Goal: Task Accomplishment & Management: Use online tool/utility

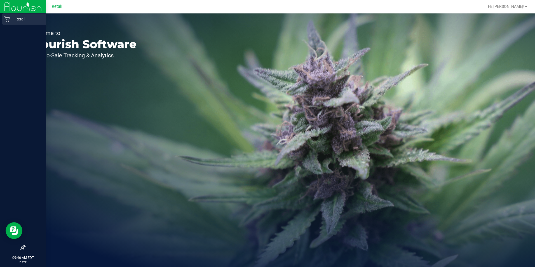
click at [11, 18] on p "Retail" at bounding box center [27, 19] width 34 height 7
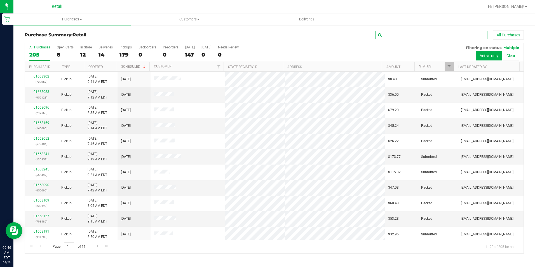
click at [395, 32] on input "text" at bounding box center [432, 35] width 112 height 8
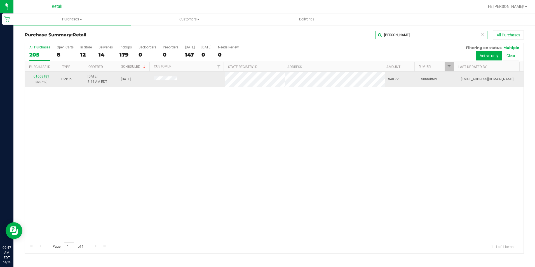
type input "[PERSON_NAME]"
click at [45, 76] on link "01668181" at bounding box center [42, 76] width 16 height 4
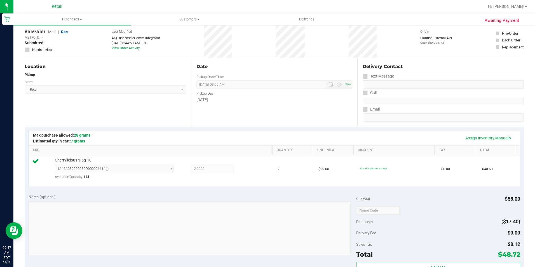
scroll to position [84, 0]
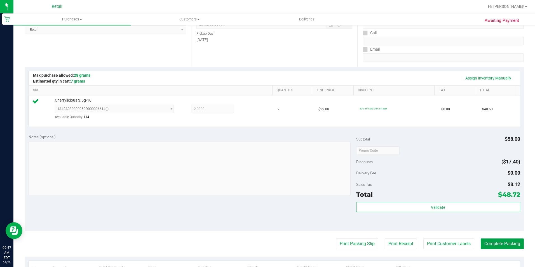
click at [491, 243] on button "Complete Packing" at bounding box center [502, 244] width 43 height 11
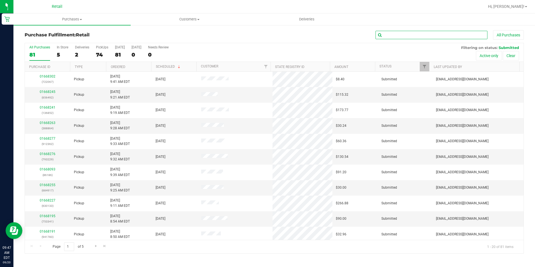
click at [389, 35] on input "text" at bounding box center [432, 35] width 112 height 8
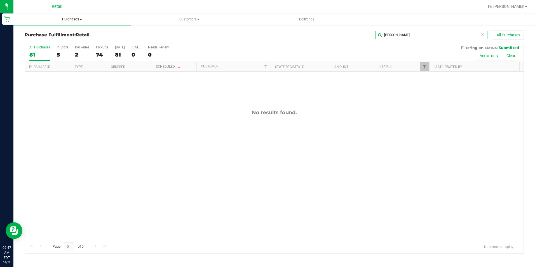
type input "[PERSON_NAME]"
click at [69, 22] on span "Purchases" at bounding box center [71, 19] width 117 height 5
click at [51, 40] on li "Fulfillment" at bounding box center [71, 40] width 117 height 7
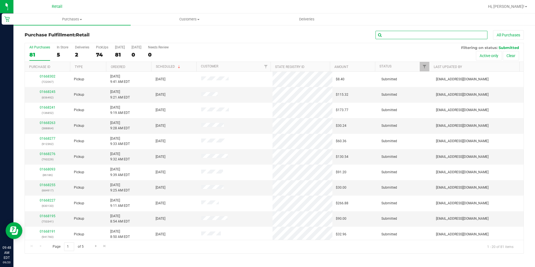
click at [410, 33] on input "text" at bounding box center [432, 35] width 112 height 8
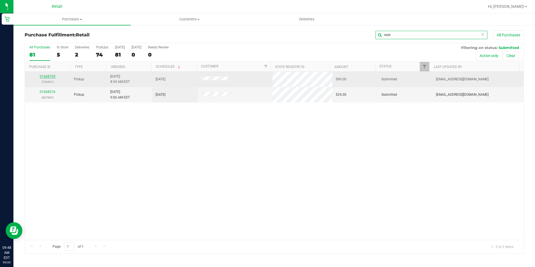
type input "nich"
click at [50, 76] on link "01668195" at bounding box center [48, 76] width 16 height 4
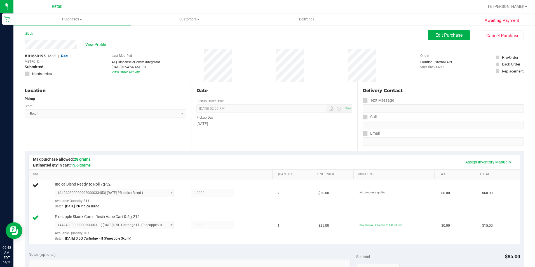
click at [179, 54] on div "# 01668195 Med | Rec METRC ID: - Submitted Needs review Last Modified AIQ Dispe…" at bounding box center [274, 65] width 499 height 33
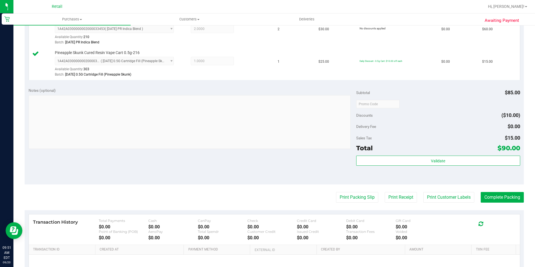
scroll to position [168, 0]
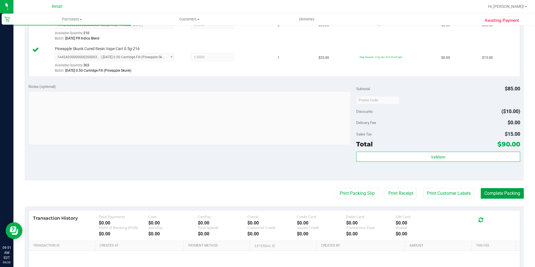
click at [502, 192] on button "Complete Packing" at bounding box center [502, 193] width 43 height 11
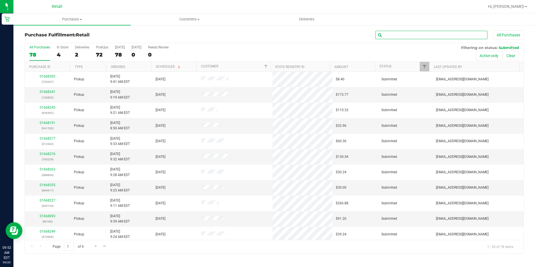
click at [395, 38] on input "text" at bounding box center [432, 35] width 112 height 8
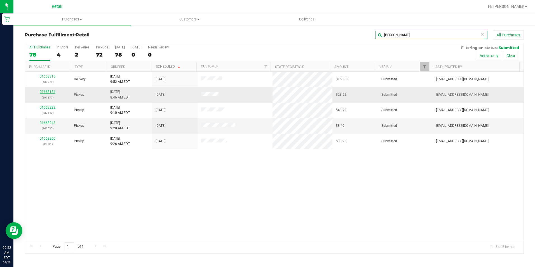
type input "[PERSON_NAME]"
click at [52, 93] on link "01668184" at bounding box center [48, 92] width 16 height 4
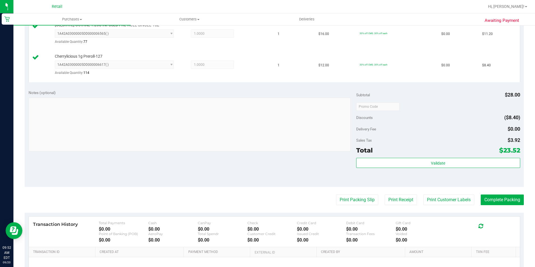
scroll to position [168, 0]
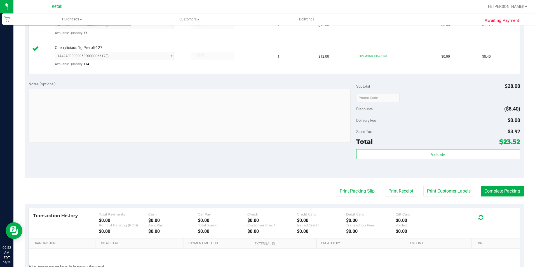
click at [507, 197] on purchase-details "Back Edit Purchase Cancel Purchase View Profile # 01668184 Med | Rec METRC ID: …" at bounding box center [274, 85] width 499 height 447
click at [507, 195] on button "Complete Packing" at bounding box center [502, 191] width 43 height 11
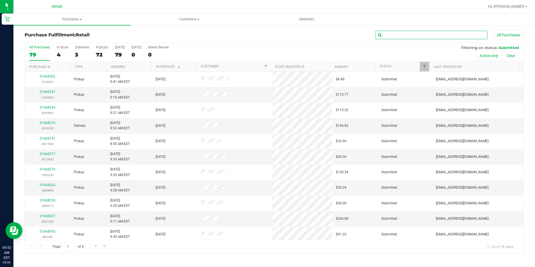
click at [397, 37] on input "text" at bounding box center [432, 35] width 112 height 8
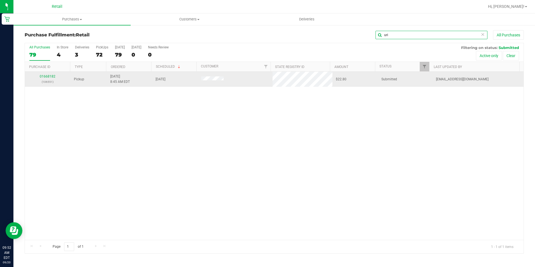
type input "uri"
click at [49, 78] on div "01668182 (106551)" at bounding box center [47, 79] width 39 height 11
click at [49, 77] on link "01668182" at bounding box center [48, 76] width 16 height 4
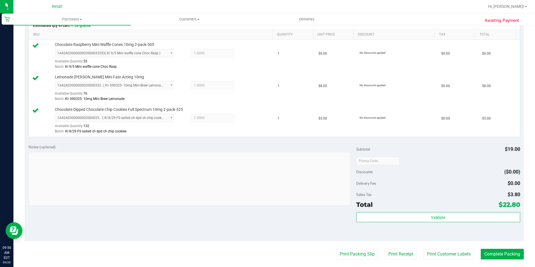
scroll to position [140, 0]
click at [494, 254] on button "Complete Packing" at bounding box center [502, 254] width 43 height 11
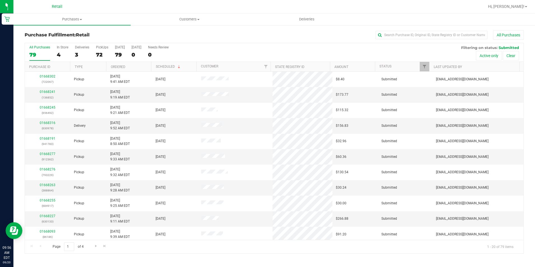
click at [406, 29] on div "Purchase Fulfillment: Retail All Purchases All Purchases 79 In Store 4 Deliveri…" at bounding box center [274, 142] width 522 height 235
click at [397, 34] on input "text" at bounding box center [432, 35] width 112 height 8
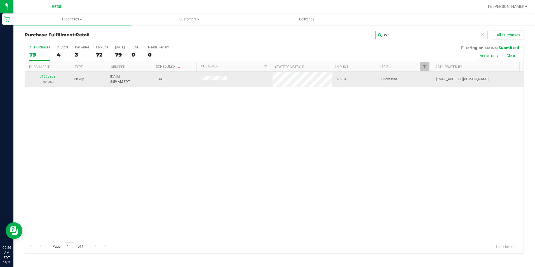
type input "eve"
click at [51, 76] on link "01668202" at bounding box center [48, 76] width 16 height 4
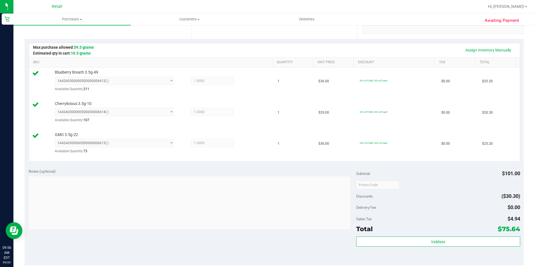
scroll to position [140, 0]
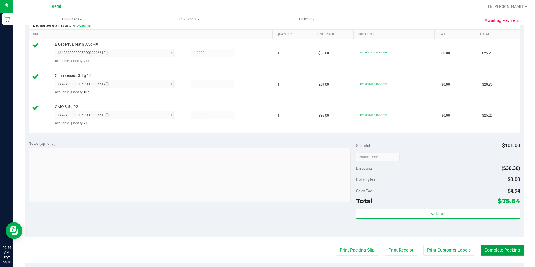
click at [499, 250] on button "Complete Packing" at bounding box center [502, 250] width 43 height 11
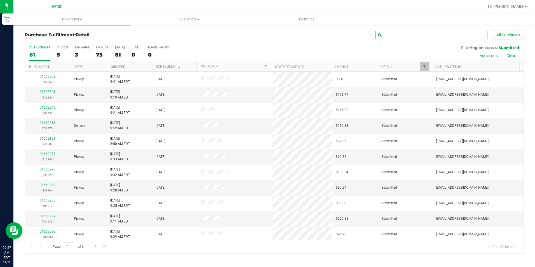
click at [389, 38] on input "text" at bounding box center [432, 35] width 112 height 8
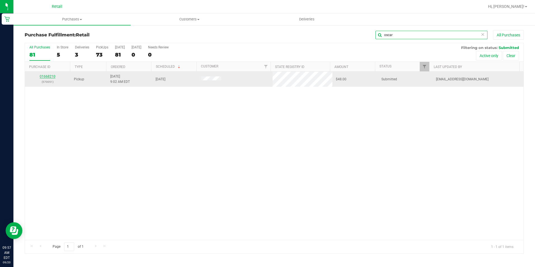
type input "oscar"
click at [53, 76] on link "01668210" at bounding box center [48, 76] width 16 height 4
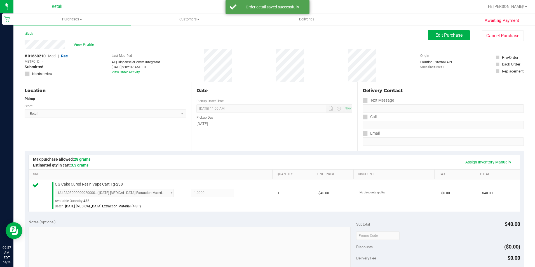
scroll to position [168, 0]
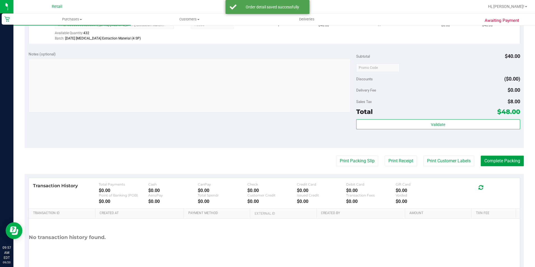
click at [492, 160] on button "Complete Packing" at bounding box center [502, 161] width 43 height 11
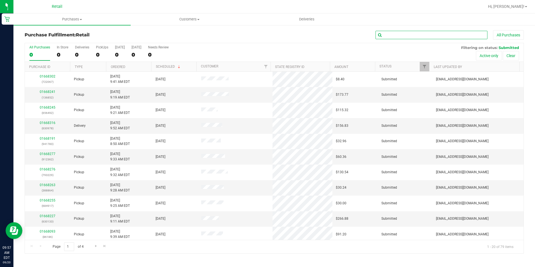
click at [404, 35] on input "text" at bounding box center [432, 35] width 112 height 8
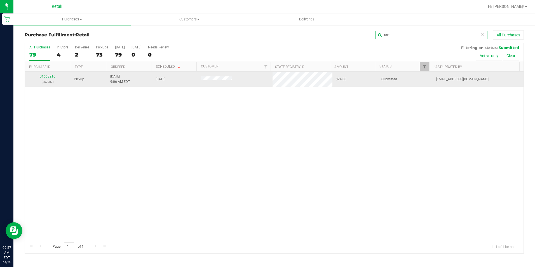
type input "tart"
click at [51, 75] on link "01668216" at bounding box center [48, 76] width 16 height 4
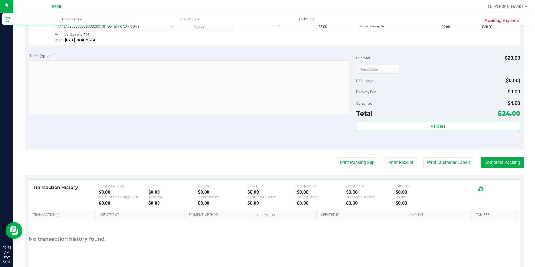
scroll to position [168, 0]
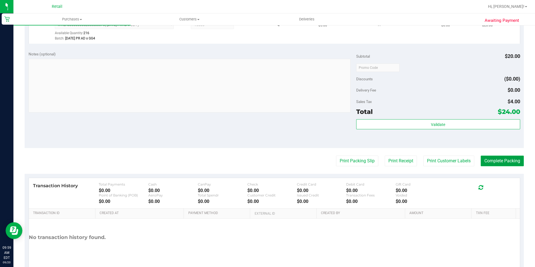
click at [492, 162] on button "Complete Packing" at bounding box center [502, 161] width 43 height 11
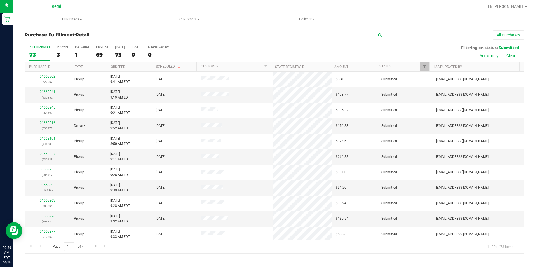
click at [405, 38] on input "text" at bounding box center [432, 35] width 112 height 8
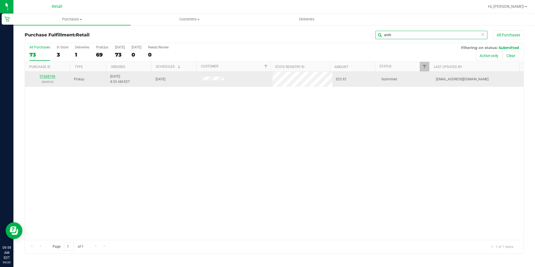
type input "anth"
click at [46, 76] on link "01668196" at bounding box center [48, 76] width 16 height 4
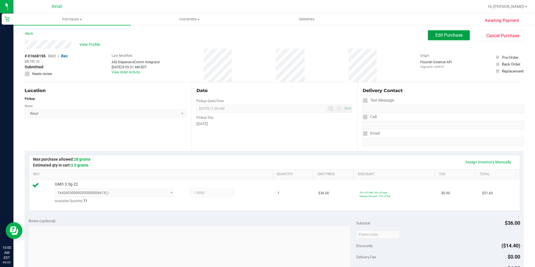
click at [439, 39] on button "Edit Purchase" at bounding box center [449, 35] width 42 height 10
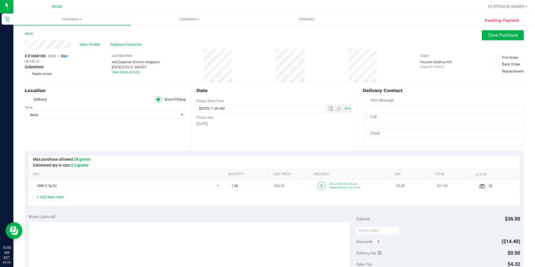
click at [321, 185] on icon at bounding box center [322, 185] width 2 height 3
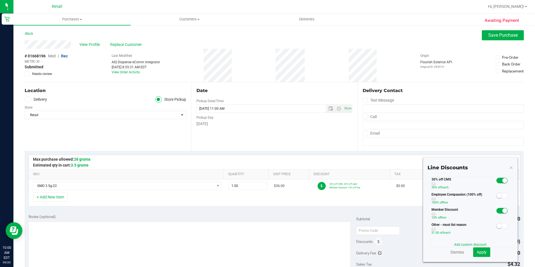
click at [497, 210] on span at bounding box center [502, 211] width 11 height 6
click at [479, 253] on span "Apply" at bounding box center [482, 252] width 10 height 4
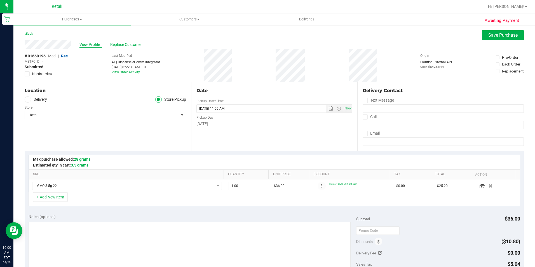
click at [95, 45] on span "View Profile" at bounding box center [91, 45] width 22 height 6
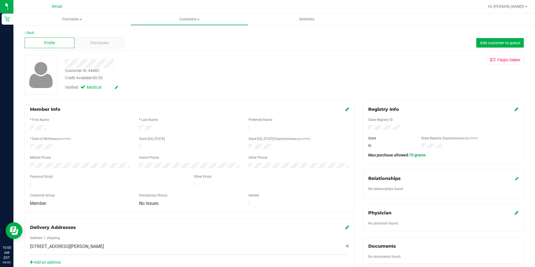
click at [346, 111] on icon at bounding box center [347, 109] width 4 height 4
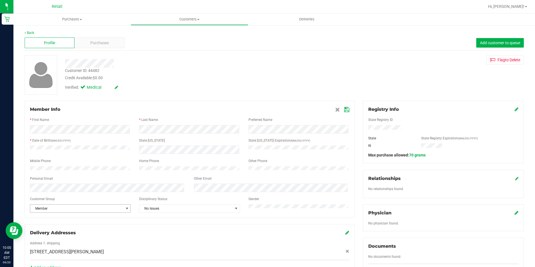
click at [121, 211] on span "Member" at bounding box center [76, 209] width 93 height 8
click at [60, 224] on li "None" at bounding box center [79, 221] width 99 height 8
click at [344, 109] on icon at bounding box center [346, 110] width 5 height 4
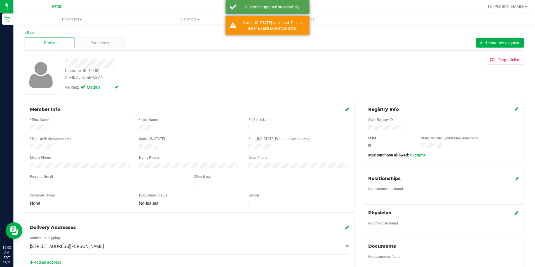
click at [116, 87] on icon at bounding box center [116, 87] width 3 height 4
click at [88, 88] on label "Medical" at bounding box center [93, 88] width 24 height 7
click at [0, 0] on input "Medical" at bounding box center [0, 0] width 0 height 0
click at [122, 87] on icon at bounding box center [123, 88] width 4 height 4
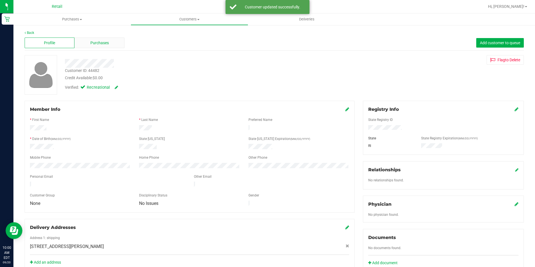
click at [89, 40] on div "Purchases" at bounding box center [99, 43] width 50 height 11
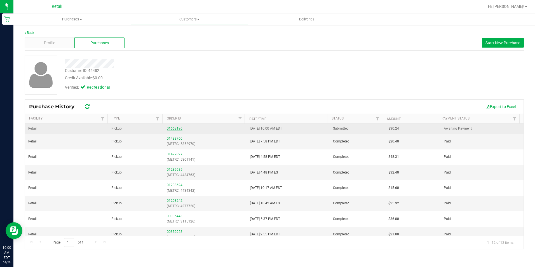
click at [167, 128] on link "01668196" at bounding box center [175, 129] width 16 height 4
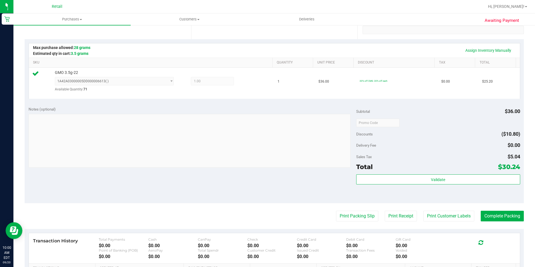
scroll to position [112, 0]
click at [486, 214] on button "Complete Packing" at bounding box center [502, 216] width 43 height 11
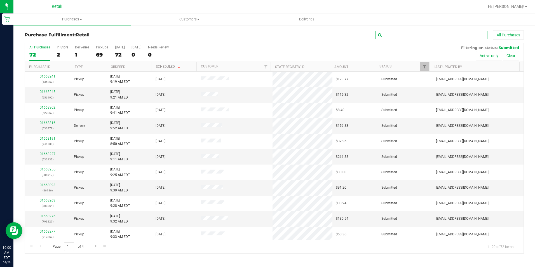
click at [390, 32] on input "text" at bounding box center [432, 35] width 112 height 8
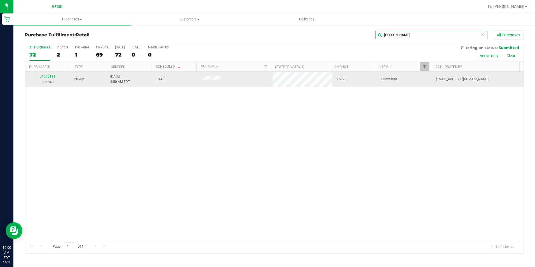
type input "[PERSON_NAME]"
click at [43, 78] on link "01668191" at bounding box center [48, 76] width 16 height 4
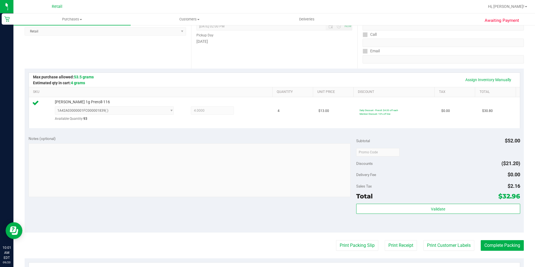
scroll to position [168, 0]
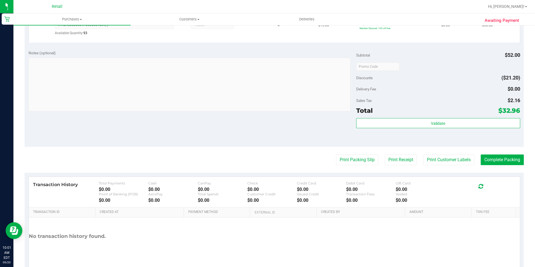
click at [505, 154] on purchase-details "Back Edit Purchase Cancel Purchase View Profile # 01668191 Med | Rec METRC ID: …" at bounding box center [274, 69] width 499 height 415
click at [495, 169] on purchase-details "Back Edit Purchase Cancel Purchase View Profile # 01668191 Med | Rec METRC ID: …" at bounding box center [274, 69] width 499 height 415
click at [497, 160] on button "Complete Packing" at bounding box center [502, 160] width 43 height 11
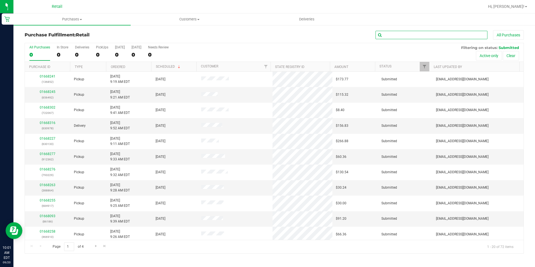
click at [395, 38] on input "text" at bounding box center [432, 35] width 112 height 8
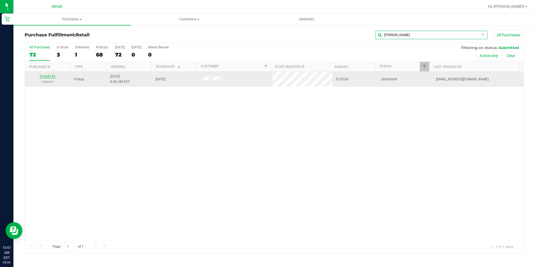
type input "[PERSON_NAME]"
click at [48, 78] on link "01668192" at bounding box center [48, 76] width 16 height 4
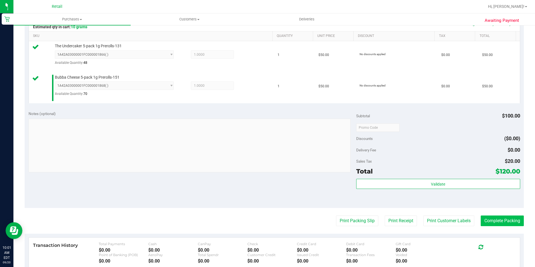
scroll to position [140, 0]
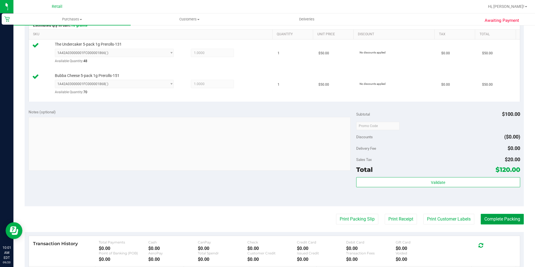
click at [491, 221] on button "Complete Packing" at bounding box center [502, 219] width 43 height 11
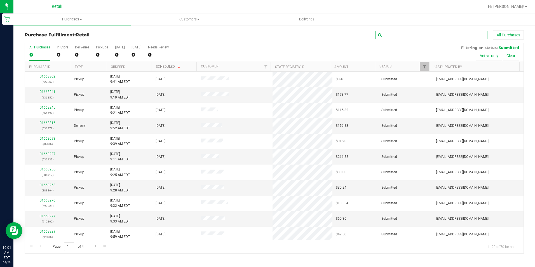
click at [401, 34] on input "text" at bounding box center [432, 35] width 112 height 8
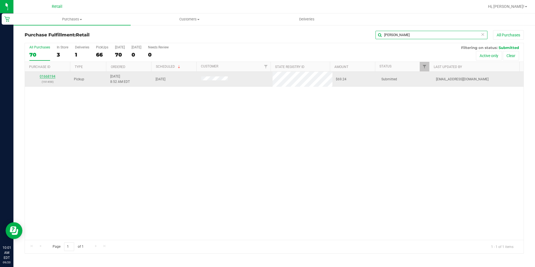
type input "[PERSON_NAME]"
click at [51, 76] on link "01668194" at bounding box center [48, 76] width 16 height 4
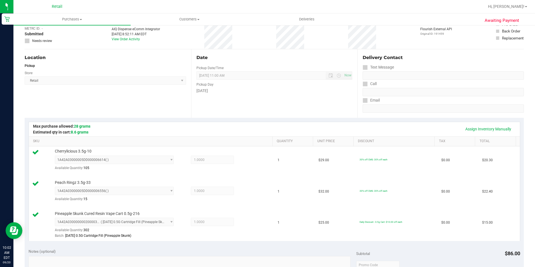
scroll to position [168, 0]
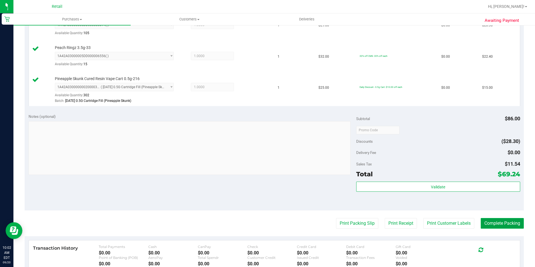
click at [515, 222] on button "Complete Packing" at bounding box center [502, 223] width 43 height 11
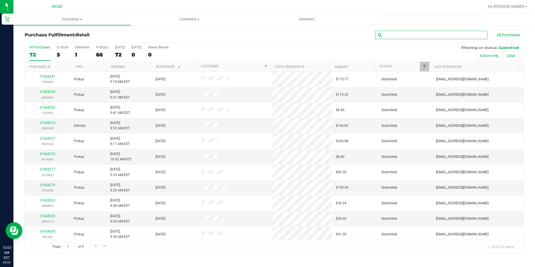
click at [445, 35] on input "text" at bounding box center [432, 35] width 112 height 8
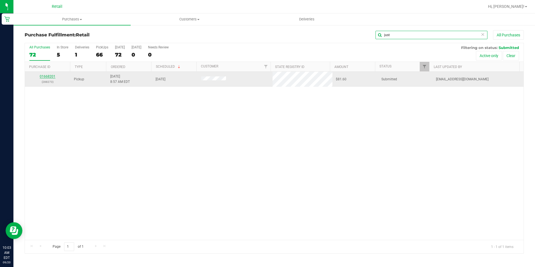
type input "just"
click at [51, 77] on link "01668201" at bounding box center [48, 76] width 16 height 4
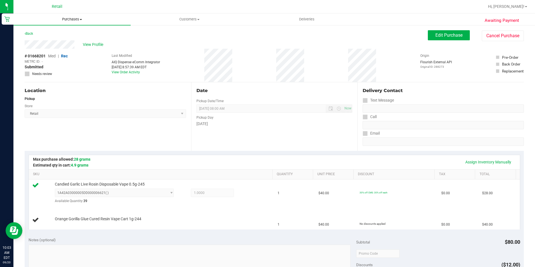
click at [71, 20] on span "Purchases" at bounding box center [71, 19] width 117 height 5
click at [49, 42] on li "Fulfillment" at bounding box center [71, 40] width 117 height 7
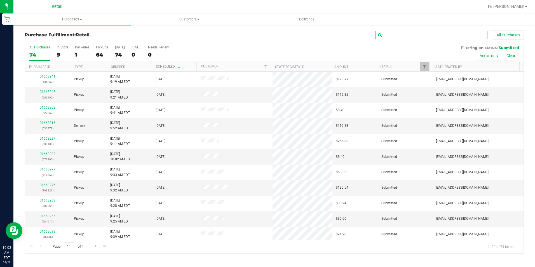
click at [411, 36] on input "text" at bounding box center [432, 35] width 112 height 8
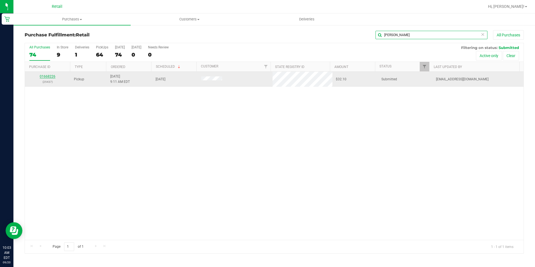
type input "[PERSON_NAME]"
click at [48, 76] on link "01668226" at bounding box center [48, 76] width 16 height 4
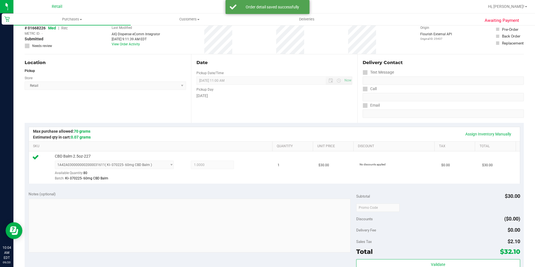
scroll to position [191, 0]
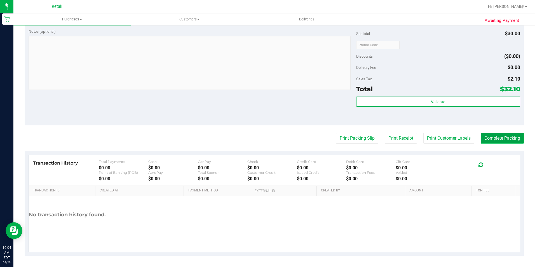
click at [502, 142] on button "Complete Packing" at bounding box center [502, 138] width 43 height 11
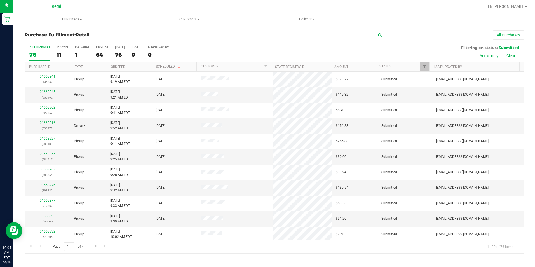
click at [396, 34] on input "text" at bounding box center [432, 35] width 112 height 8
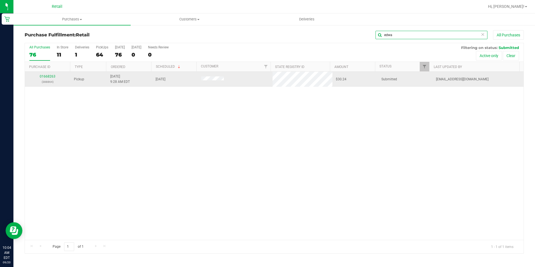
type input "edwa"
click at [49, 79] on div "01668263 (388864)" at bounding box center [47, 79] width 39 height 11
click at [48, 78] on link "01668263" at bounding box center [48, 76] width 16 height 4
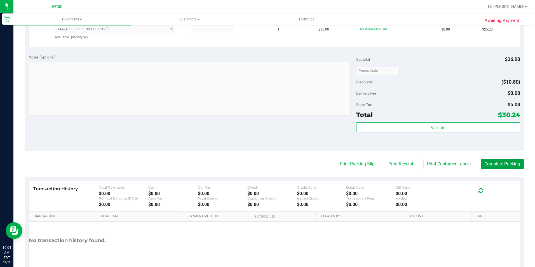
scroll to position [168, 0]
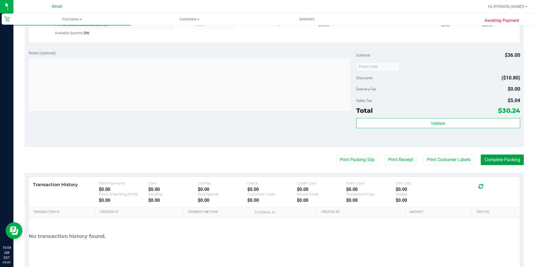
click at [501, 185] on purchase-details "Back Edit Purchase Cancel Purchase View Profile # 01668263 Med | Rec METRC ID: …" at bounding box center [274, 69] width 499 height 415
click at [501, 150] on purchase-details "Back Edit Purchase Cancel Purchase View Profile # 01668263 Med | Rec METRC ID: …" at bounding box center [274, 69] width 499 height 415
click at [497, 158] on button "Complete Packing" at bounding box center [502, 160] width 43 height 11
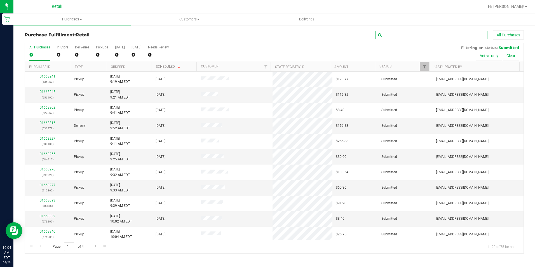
click at [417, 33] on input "text" at bounding box center [432, 35] width 112 height 8
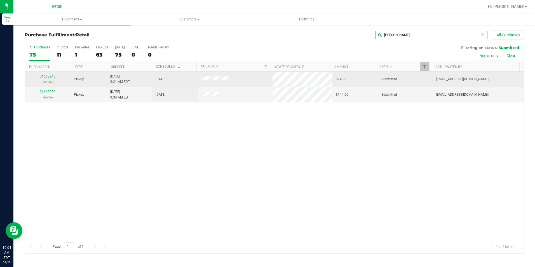
type input "[PERSON_NAME]"
click at [44, 78] on link "01668246" at bounding box center [48, 76] width 16 height 4
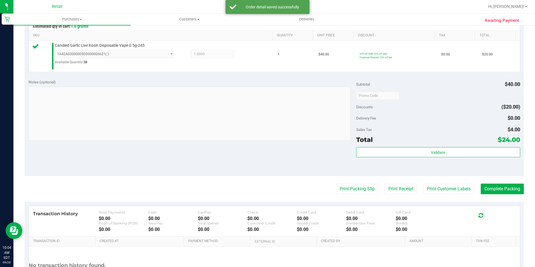
scroll to position [140, 0]
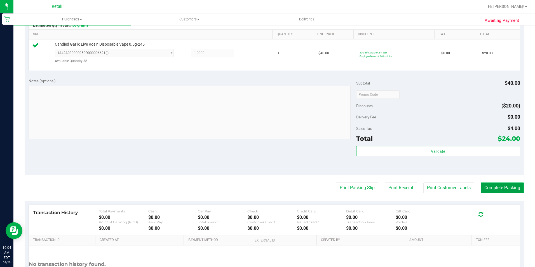
click at [487, 189] on button "Complete Packing" at bounding box center [502, 188] width 43 height 11
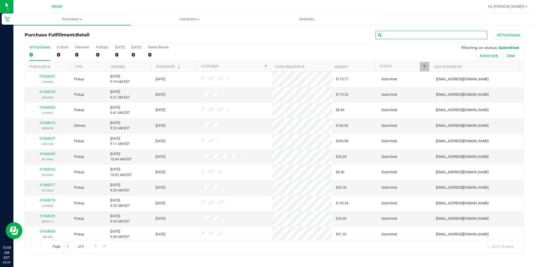
click at [406, 36] on input "text" at bounding box center [432, 35] width 112 height 8
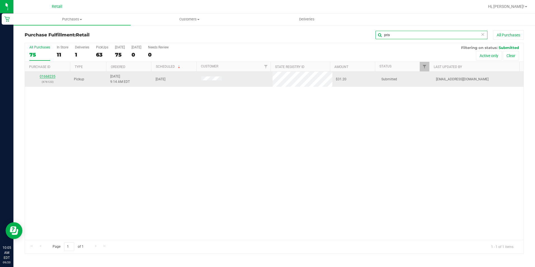
type input "pris"
click at [53, 77] on link "01668235" at bounding box center [48, 76] width 16 height 4
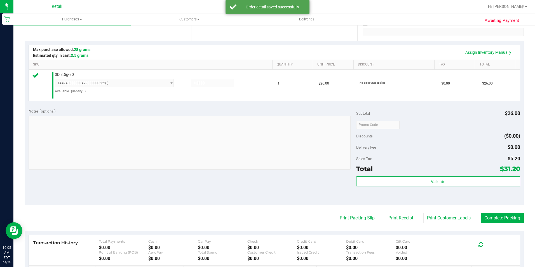
scroll to position [112, 0]
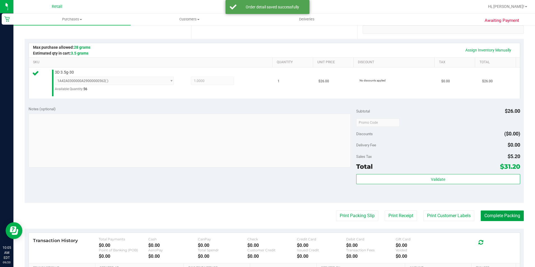
click at [514, 212] on button "Complete Packing" at bounding box center [502, 216] width 43 height 11
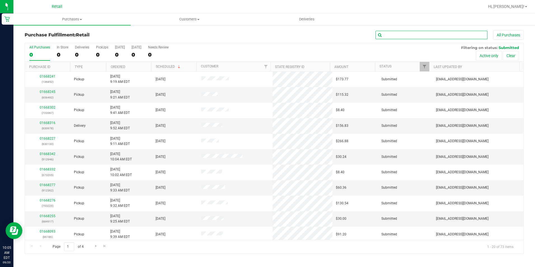
click at [399, 36] on input "text" at bounding box center [432, 35] width 112 height 8
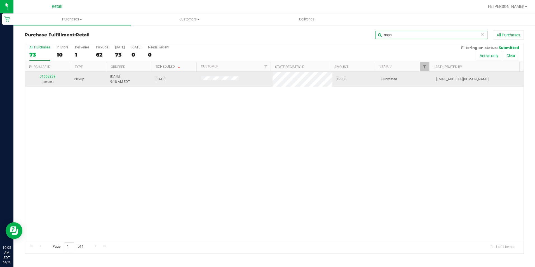
type input "soph"
click at [50, 78] on link "01668239" at bounding box center [48, 76] width 16 height 4
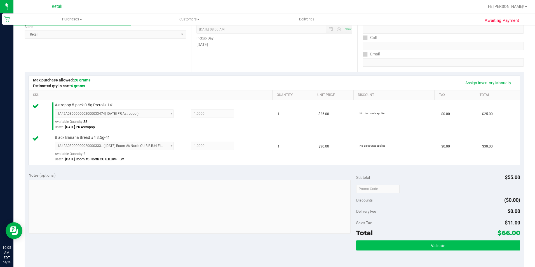
scroll to position [112, 0]
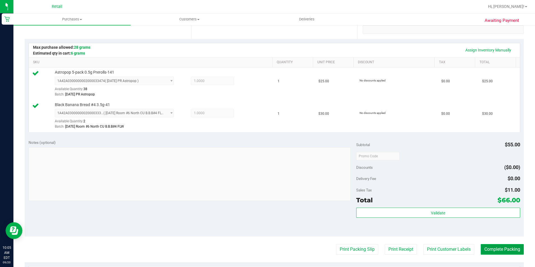
click at [501, 251] on button "Complete Packing" at bounding box center [502, 249] width 43 height 11
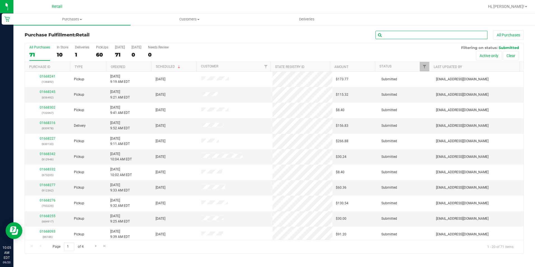
click at [397, 31] on input "text" at bounding box center [432, 35] width 112 height 8
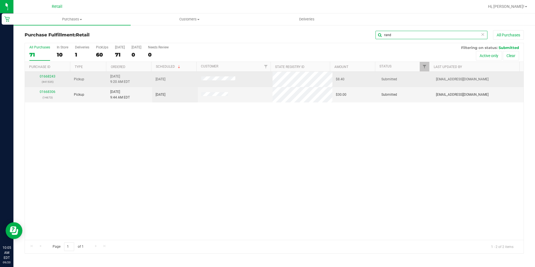
type input "rand"
click at [48, 74] on div "01668243 (441535)" at bounding box center [47, 79] width 39 height 11
click at [47, 77] on link "01668243" at bounding box center [48, 76] width 16 height 4
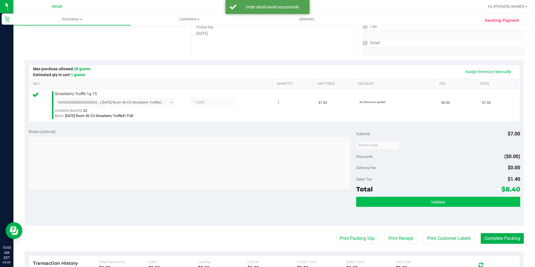
scroll to position [112, 0]
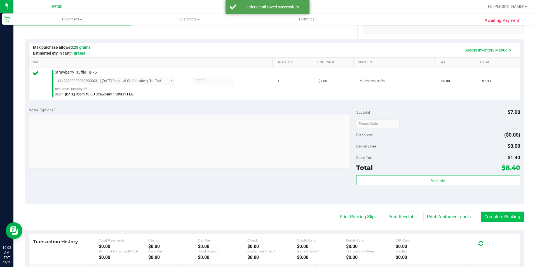
drag, startPoint x: 496, startPoint y: 210, endPoint x: 497, endPoint y: 214, distance: 4.6
click at [497, 214] on purchase-details "Back Edit Purchase Cancel Purchase View Profile # 01668243 Med | Rec METRC ID: …" at bounding box center [274, 126] width 499 height 416
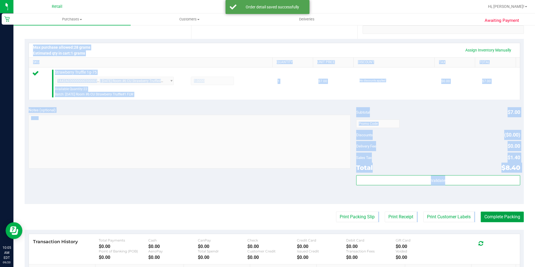
click at [497, 214] on button "Complete Packing" at bounding box center [502, 217] width 43 height 11
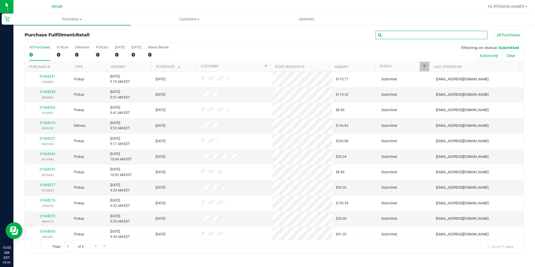
click at [396, 35] on input "text" at bounding box center [432, 35] width 112 height 8
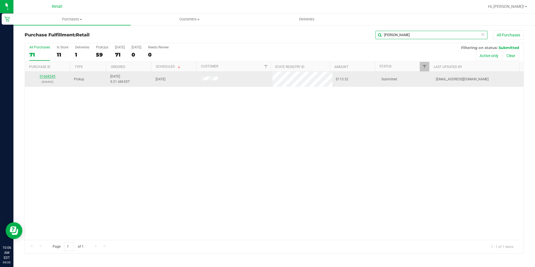
type input "[PERSON_NAME]"
click at [45, 78] on link "01668245" at bounding box center [48, 76] width 16 height 4
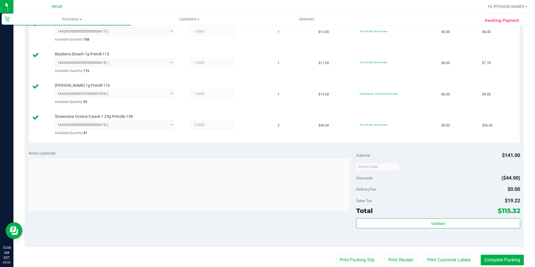
scroll to position [196, 0]
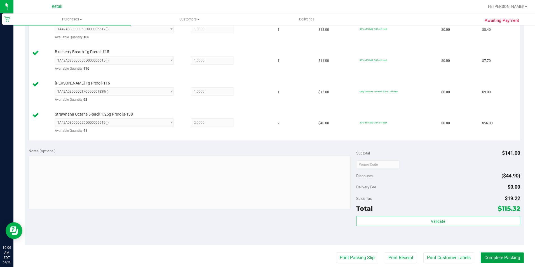
click at [499, 255] on button "Complete Packing" at bounding box center [502, 258] width 43 height 11
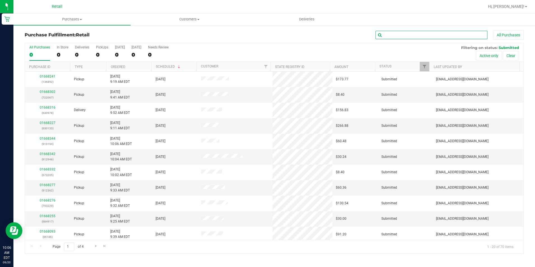
click at [398, 36] on input "text" at bounding box center [432, 35] width 112 height 8
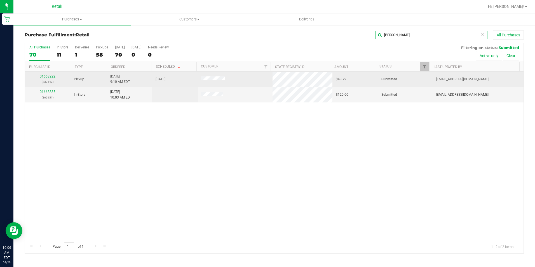
type input "[PERSON_NAME]"
click at [42, 75] on link "01668222" at bounding box center [48, 76] width 16 height 4
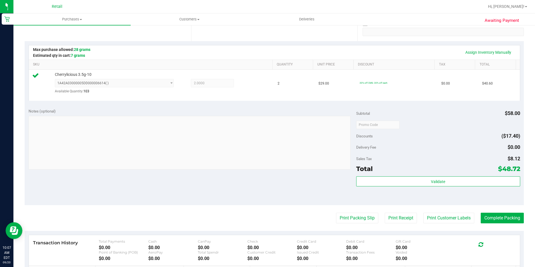
scroll to position [112, 0]
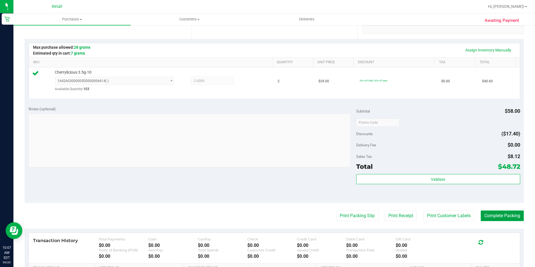
click at [493, 220] on button "Complete Packing" at bounding box center [502, 216] width 43 height 11
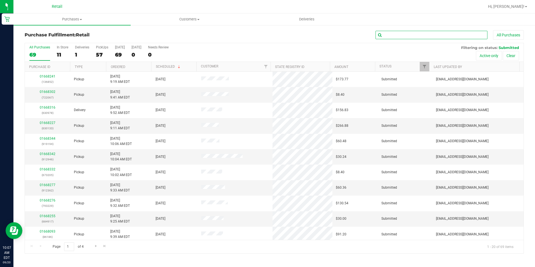
click at [411, 36] on input "text" at bounding box center [432, 35] width 112 height 8
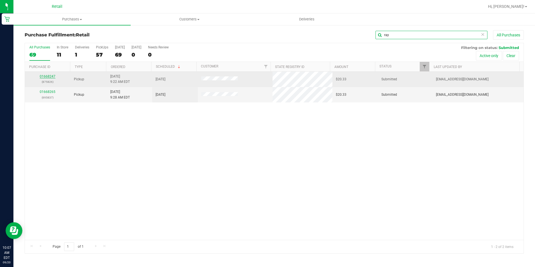
type input "ray"
click at [47, 75] on link "01668247" at bounding box center [48, 76] width 16 height 4
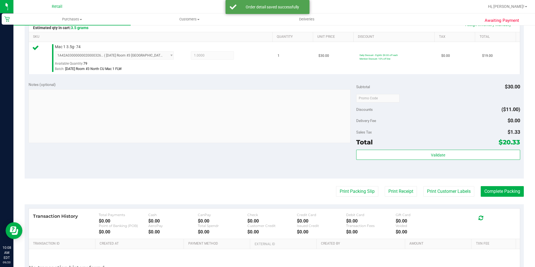
scroll to position [140, 0]
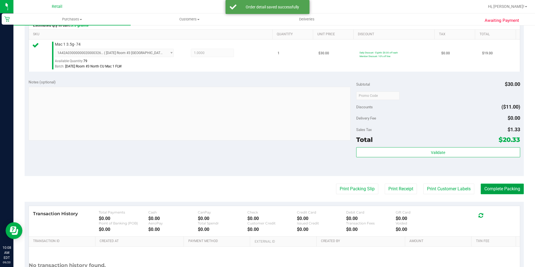
click at [486, 189] on button "Complete Packing" at bounding box center [502, 189] width 43 height 11
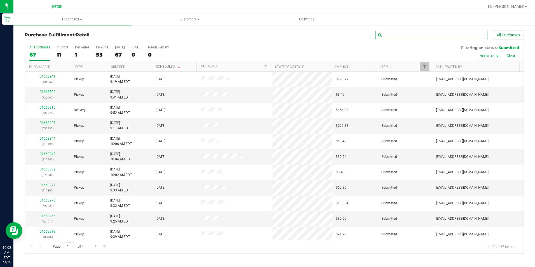
click at [395, 34] on input "text" at bounding box center [432, 35] width 112 height 8
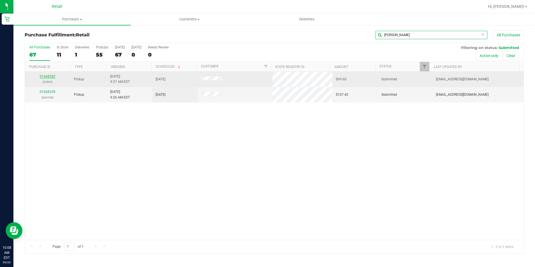
type input "[PERSON_NAME]"
click at [51, 77] on link "01668282" at bounding box center [48, 76] width 16 height 4
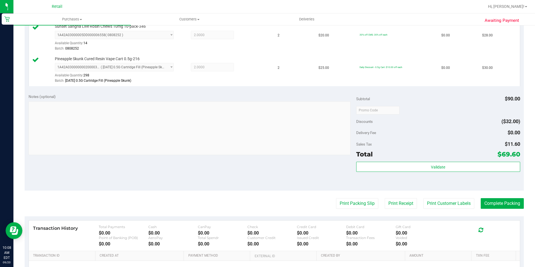
scroll to position [168, 0]
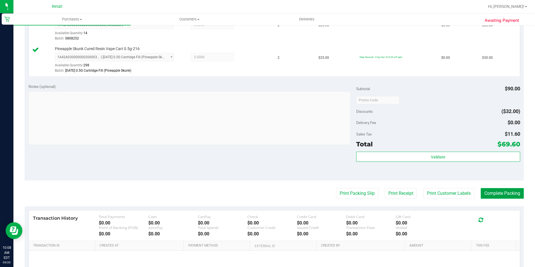
click at [494, 195] on button "Complete Packing" at bounding box center [502, 193] width 43 height 11
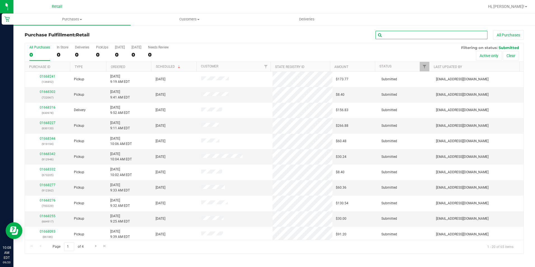
click at [389, 36] on input "text" at bounding box center [432, 35] width 112 height 8
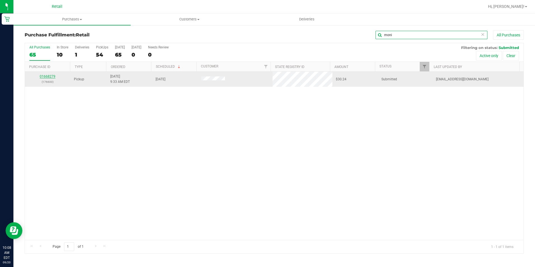
type input "moni"
click at [49, 76] on link "01668279" at bounding box center [48, 76] width 16 height 4
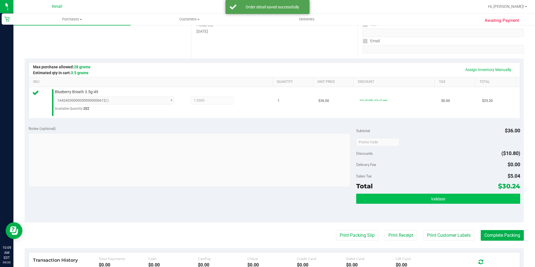
scroll to position [112, 0]
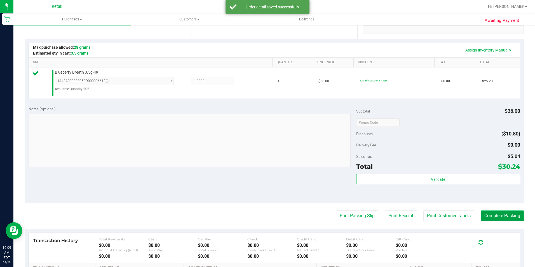
click at [487, 214] on button "Complete Packing" at bounding box center [502, 216] width 43 height 11
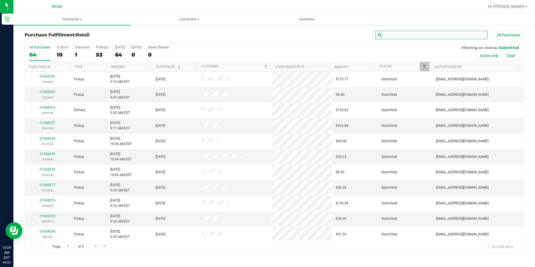
click at [412, 36] on input "text" at bounding box center [432, 35] width 112 height 8
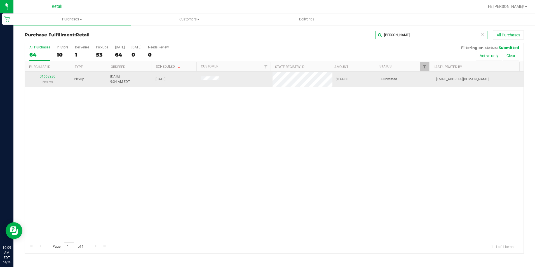
type input "[PERSON_NAME]"
click at [42, 74] on link "01668280" at bounding box center [48, 76] width 16 height 4
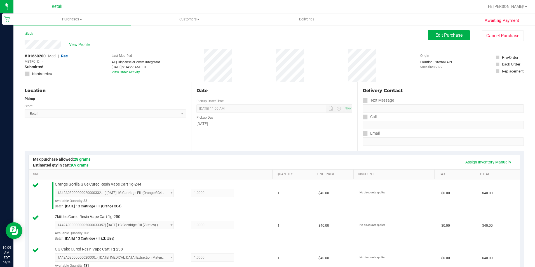
scroll to position [140, 0]
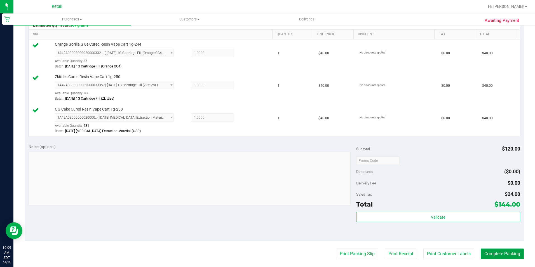
click at [501, 259] on button "Complete Packing" at bounding box center [502, 254] width 43 height 11
click at [501, 257] on button "Complete Packing" at bounding box center [502, 254] width 43 height 11
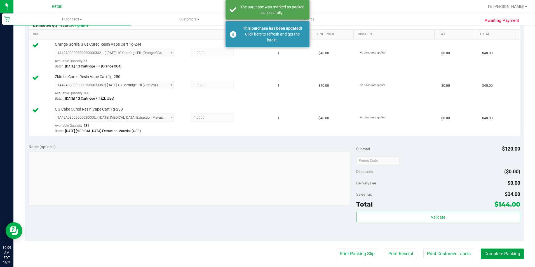
click at [504, 253] on button "Complete Packing" at bounding box center [502, 254] width 43 height 11
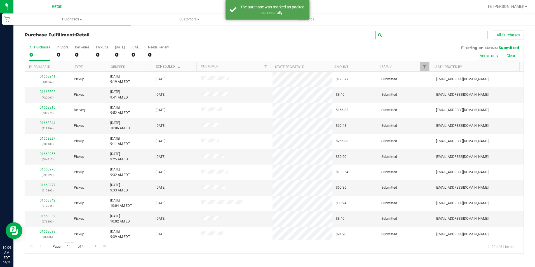
click at [400, 37] on input "text" at bounding box center [432, 35] width 112 height 8
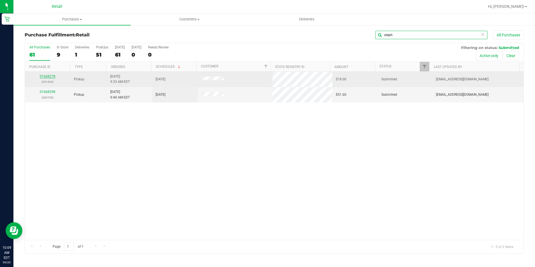
type input "steph"
click at [46, 78] on link "01668278" at bounding box center [48, 76] width 16 height 4
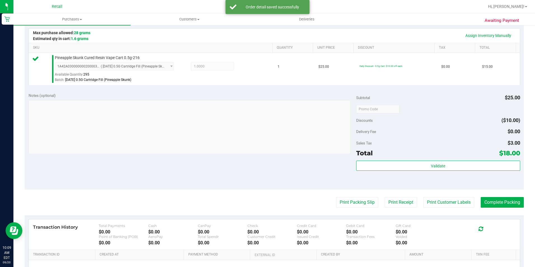
scroll to position [140, 0]
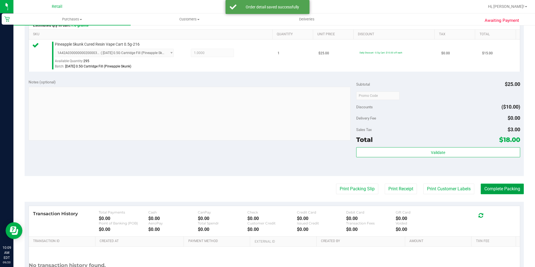
click at [483, 190] on button "Complete Packing" at bounding box center [502, 189] width 43 height 11
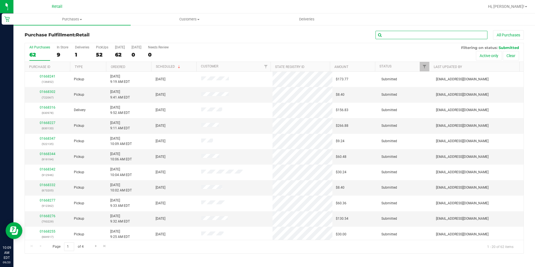
click at [394, 34] on input "text" at bounding box center [432, 35] width 112 height 8
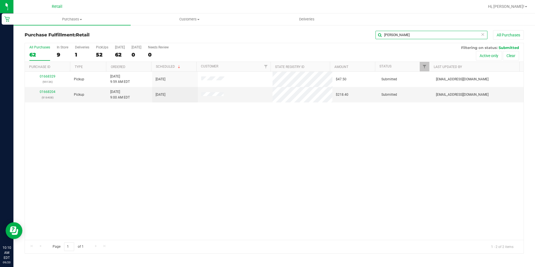
drag, startPoint x: 396, startPoint y: 36, endPoint x: 372, endPoint y: 34, distance: 24.1
click at [372, 34] on div "[PERSON_NAME] All Purchases" at bounding box center [357, 35] width 333 height 10
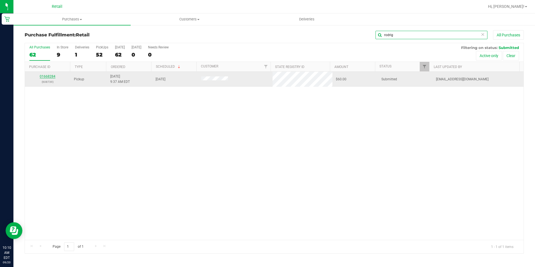
type input "rodrig"
click at [46, 78] on link "01668284" at bounding box center [48, 76] width 16 height 4
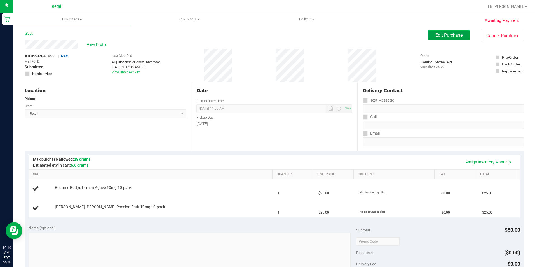
click at [430, 36] on button "Edit Purchase" at bounding box center [449, 35] width 42 height 10
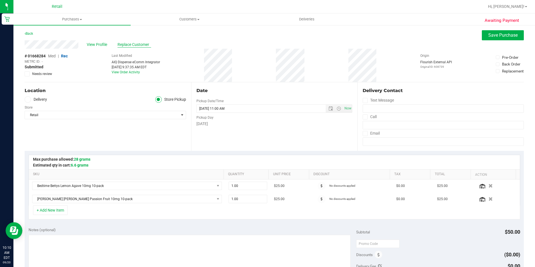
click at [138, 45] on span "Replace Customer" at bounding box center [135, 45] width 34 height 6
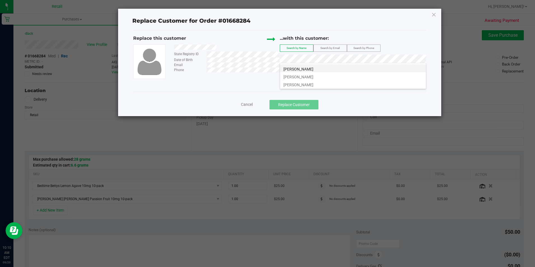
click at [303, 69] on span "[PERSON_NAME]" at bounding box center [299, 69] width 30 height 4
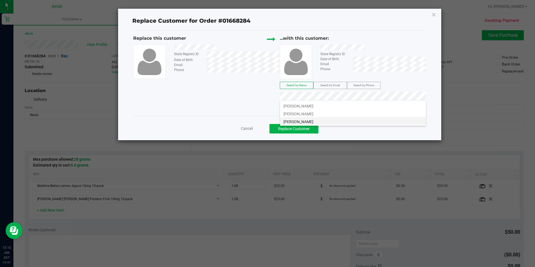
click at [317, 120] on li "[PERSON_NAME]" at bounding box center [353, 121] width 146 height 8
click at [432, 13] on icon at bounding box center [434, 14] width 5 height 9
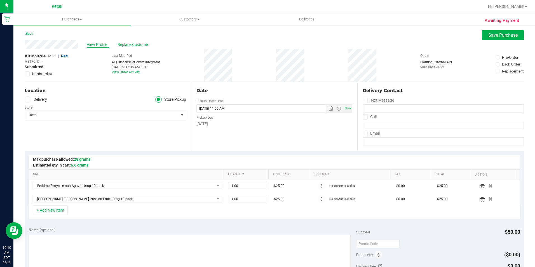
click at [88, 46] on span "View Profile" at bounding box center [98, 45] width 22 height 6
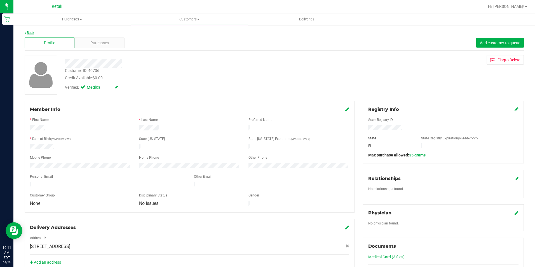
click at [29, 33] on link "Back" at bounding box center [30, 33] width 10 height 4
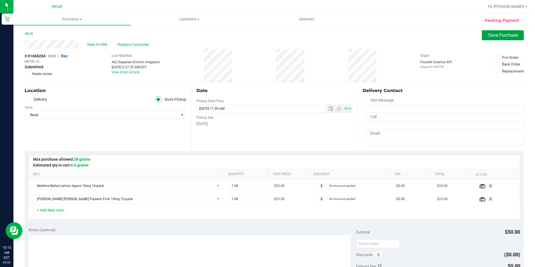
click at [482, 36] on button "Save Purchase" at bounding box center [503, 35] width 42 height 10
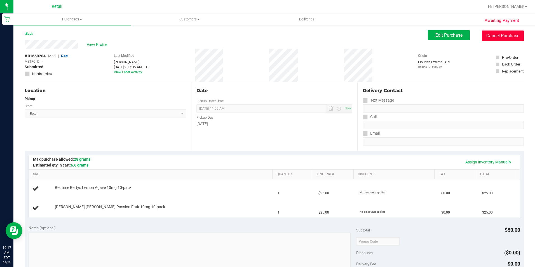
click at [494, 34] on button "Cancel Purchase" at bounding box center [503, 36] width 42 height 11
click at [506, 39] on button "Cancel Purchase" at bounding box center [503, 36] width 42 height 11
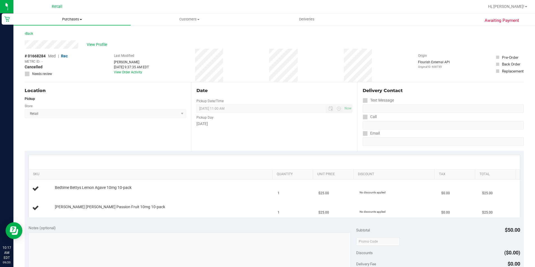
click at [69, 18] on span "Purchases" at bounding box center [71, 19] width 117 height 5
click at [33, 39] on span "Fulfillment" at bounding box center [30, 40] width 35 height 5
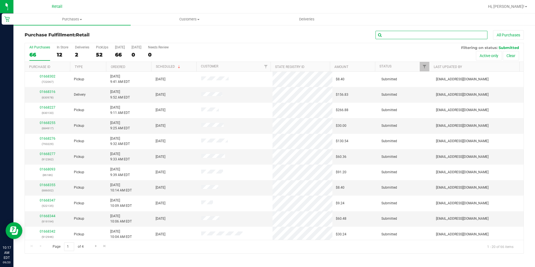
click at [403, 36] on input "text" at bounding box center [432, 35] width 112 height 8
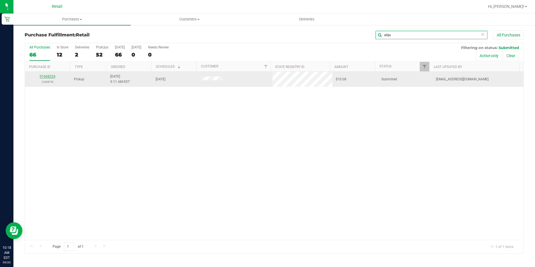
type input "alqu"
click at [46, 77] on link "01668224" at bounding box center [48, 76] width 16 height 4
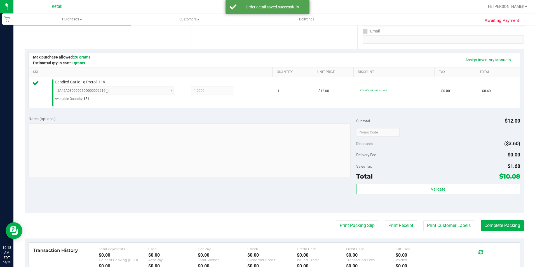
scroll to position [112, 0]
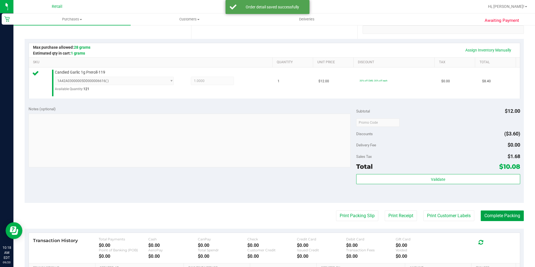
click at [500, 214] on button "Complete Packing" at bounding box center [502, 216] width 43 height 11
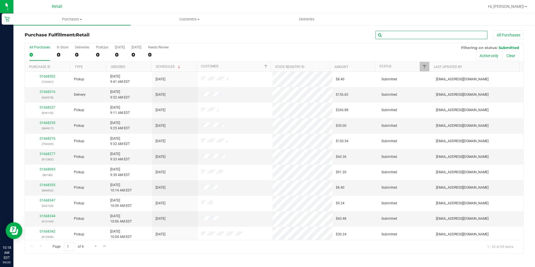
click at [391, 33] on input "text" at bounding box center [432, 35] width 112 height 8
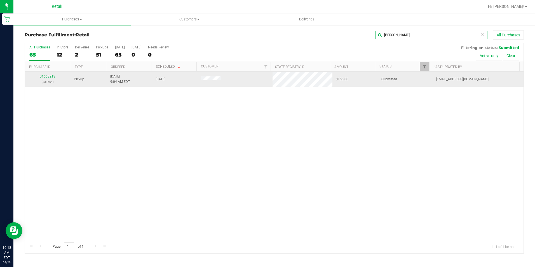
type input "[PERSON_NAME]"
click at [43, 75] on link "01668213" at bounding box center [48, 76] width 16 height 4
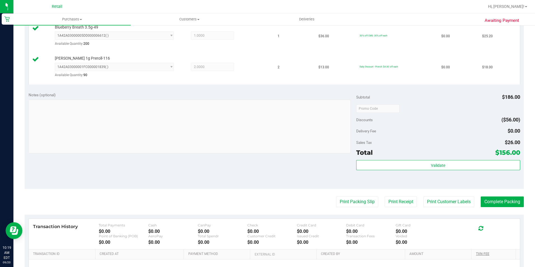
scroll to position [308, 0]
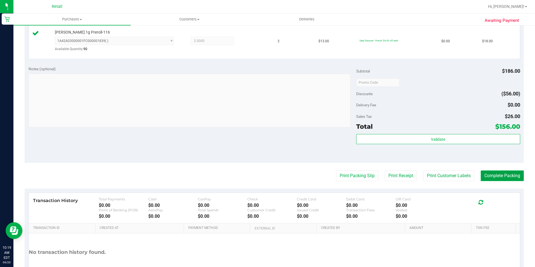
click at [503, 175] on button "Complete Packing" at bounding box center [502, 175] width 43 height 11
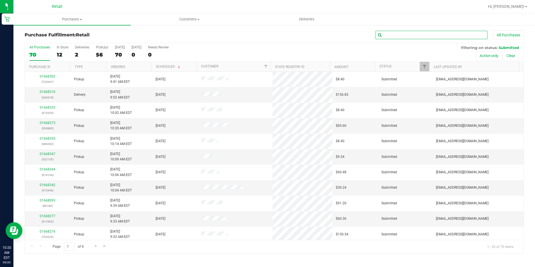
click at [396, 36] on input "text" at bounding box center [432, 35] width 112 height 8
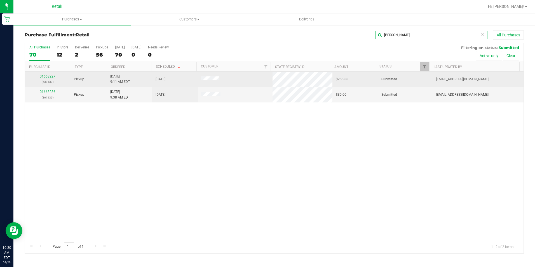
type input "[PERSON_NAME]"
click at [53, 78] on link "01668227" at bounding box center [48, 76] width 16 height 4
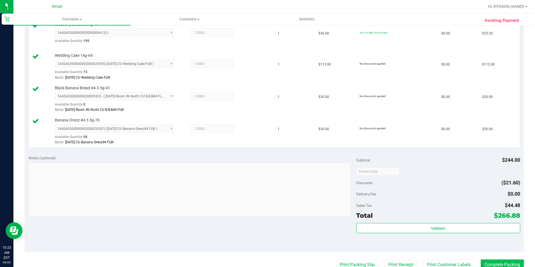
scroll to position [224, 0]
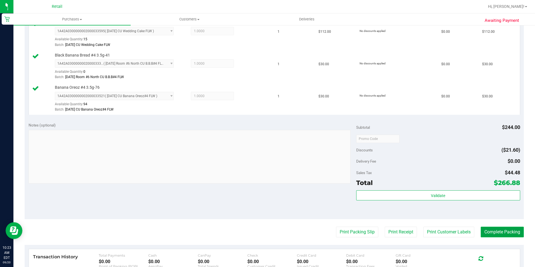
click at [503, 230] on button "Complete Packing" at bounding box center [502, 232] width 43 height 11
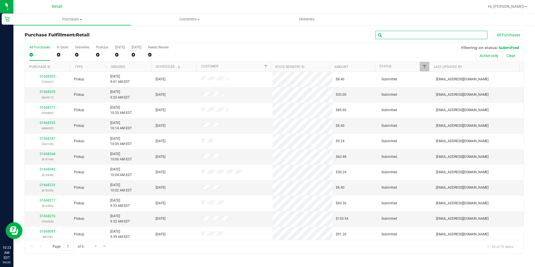
click at [394, 32] on input "text" at bounding box center [432, 35] width 112 height 8
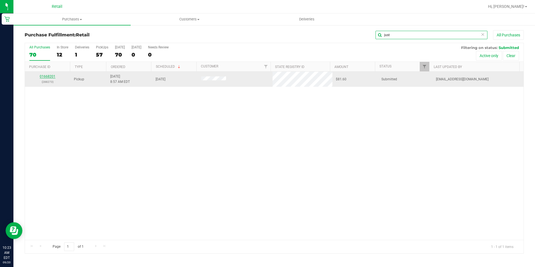
type input "just"
click at [50, 75] on link "01668201" at bounding box center [48, 76] width 16 height 4
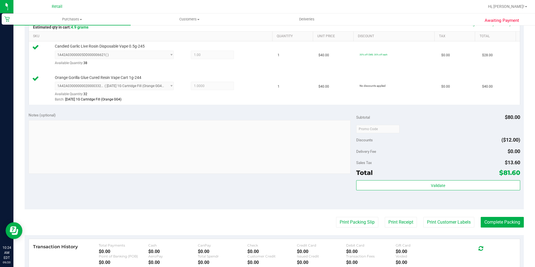
scroll to position [140, 0]
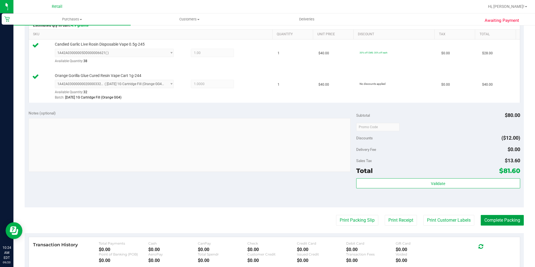
click at [491, 219] on button "Complete Packing" at bounding box center [502, 220] width 43 height 11
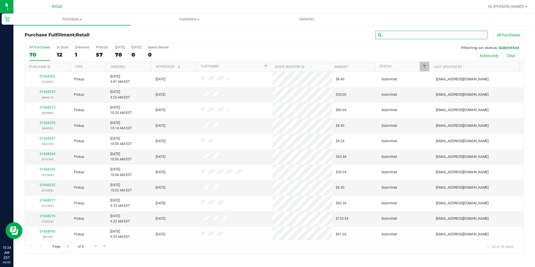
click at [402, 36] on input "text" at bounding box center [432, 35] width 112 height 8
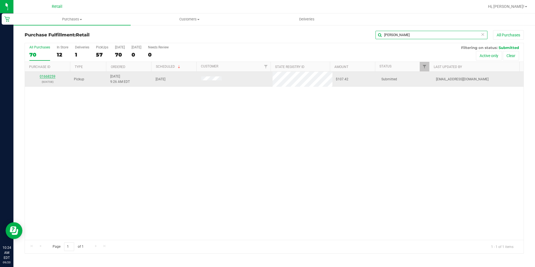
type input "[PERSON_NAME]"
click at [51, 77] on link "01668259" at bounding box center [48, 76] width 16 height 4
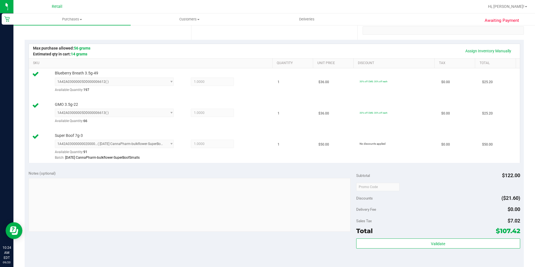
scroll to position [140, 0]
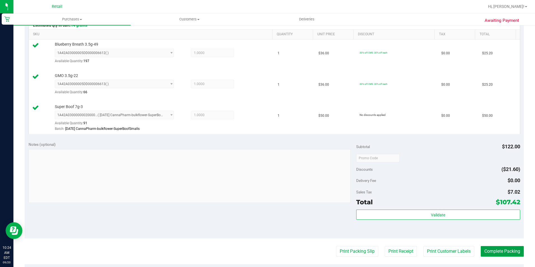
click at [503, 252] on button "Complete Packing" at bounding box center [502, 251] width 43 height 11
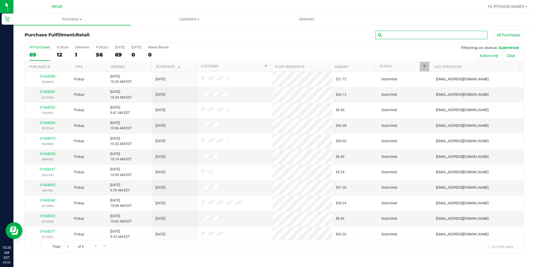
click at [396, 36] on input "text" at bounding box center [432, 35] width 112 height 8
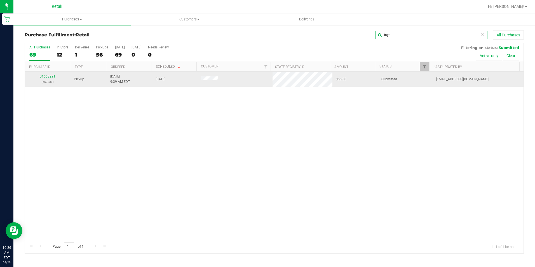
type input "lays"
click at [53, 77] on link "01668291" at bounding box center [48, 76] width 16 height 4
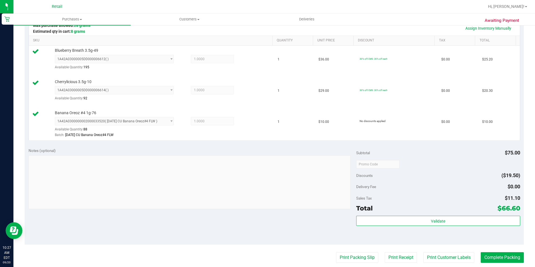
scroll to position [140, 0]
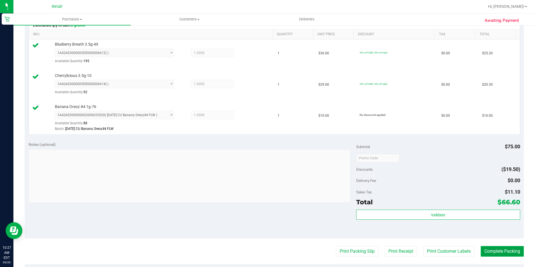
click at [496, 253] on button "Complete Packing" at bounding box center [502, 251] width 43 height 11
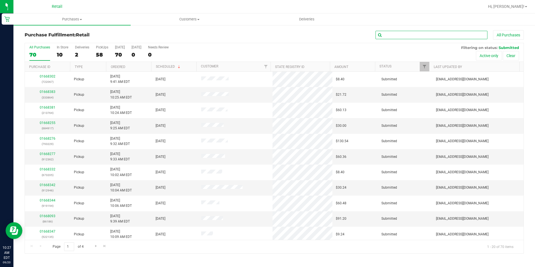
click at [412, 34] on input "text" at bounding box center [432, 35] width 112 height 8
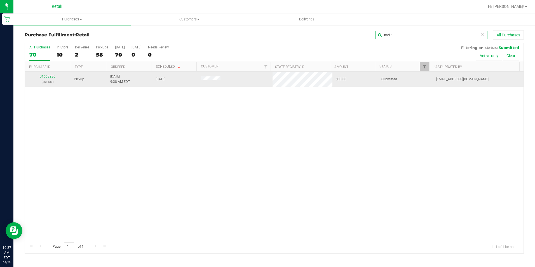
type input "melis"
click at [47, 77] on link "01668286" at bounding box center [48, 76] width 16 height 4
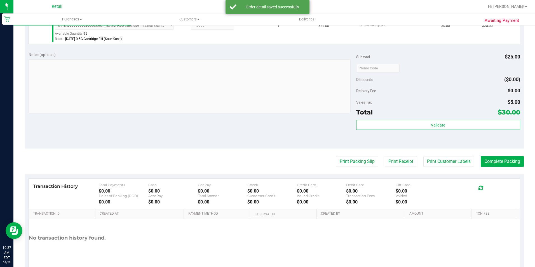
scroll to position [168, 0]
click at [513, 165] on button "Complete Packing" at bounding box center [502, 161] width 43 height 11
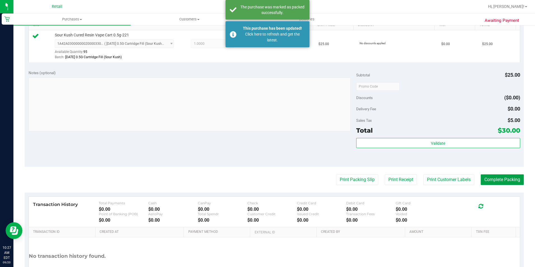
scroll to position [140, 0]
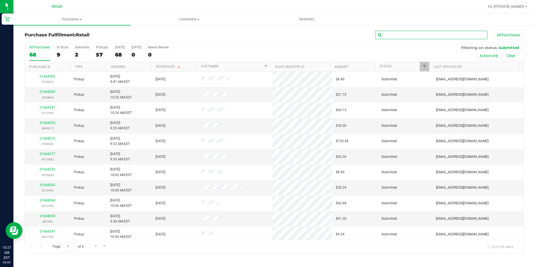
click at [388, 36] on input "text" at bounding box center [432, 35] width 112 height 8
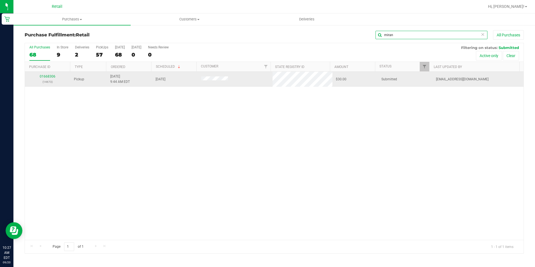
type input "miran"
click at [50, 78] on div "01668306 (14673)" at bounding box center [47, 79] width 39 height 11
click at [50, 77] on link "01668306" at bounding box center [48, 76] width 16 height 4
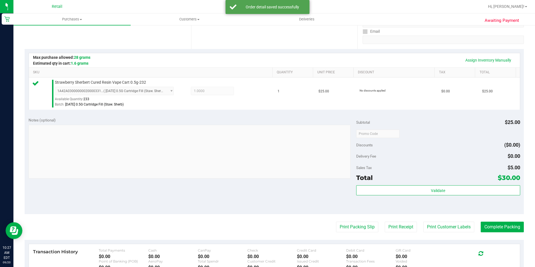
scroll to position [112, 0]
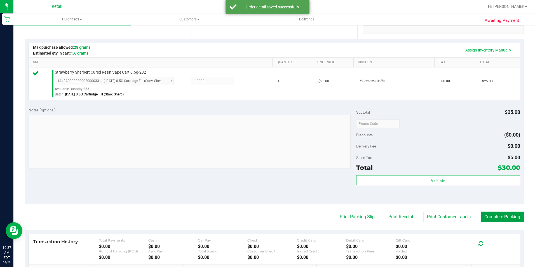
click at [510, 218] on button "Complete Packing" at bounding box center [502, 217] width 43 height 11
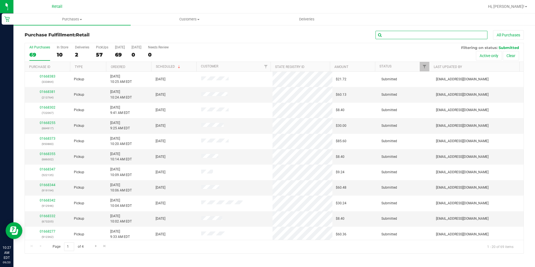
click at [390, 32] on input "text" at bounding box center [432, 35] width 112 height 8
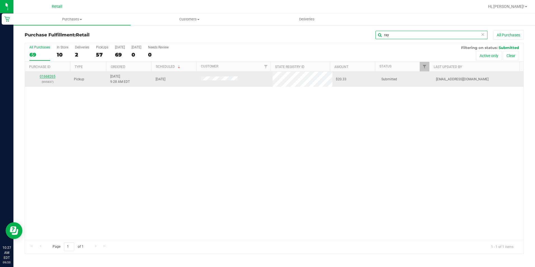
type input "ray"
click at [54, 75] on link "01668265" at bounding box center [48, 76] width 16 height 4
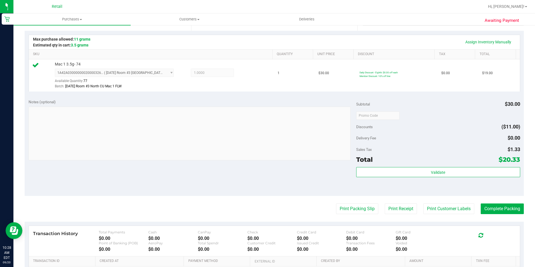
scroll to position [140, 0]
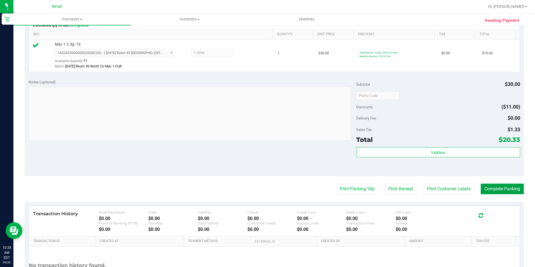
click at [482, 184] on button "Complete Packing" at bounding box center [502, 189] width 43 height 11
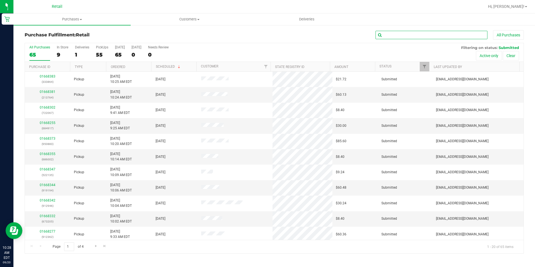
click at [405, 33] on input "text" at bounding box center [432, 35] width 112 height 8
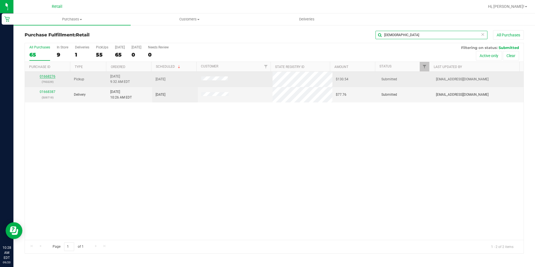
type input "[DEMOGRAPHIC_DATA]"
click at [48, 76] on link "01668276" at bounding box center [48, 76] width 16 height 4
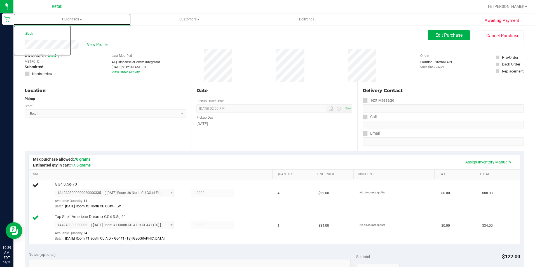
click at [46, 24] on uib-tab-heading "Purchases Summary of purchases Fulfillment All purchases" at bounding box center [71, 19] width 117 height 12
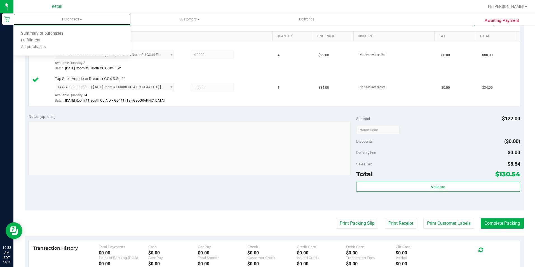
scroll to position [140, 0]
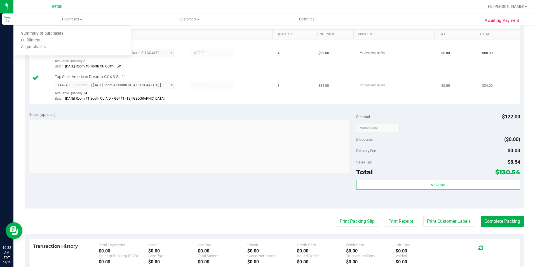
click at [245, 98] on div "Batch: [DATE] Room #1 South CU A.D x GG4#1 (TS) [GEOGRAPHIC_DATA]" at bounding box center [162, 98] width 215 height 5
click at [497, 223] on button "Complete Packing" at bounding box center [502, 221] width 43 height 11
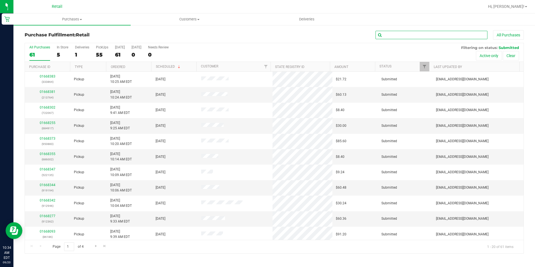
click at [392, 34] on input "text" at bounding box center [432, 35] width 112 height 8
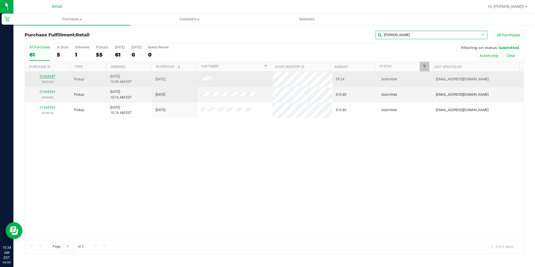
type input "[PERSON_NAME]"
click at [48, 77] on link "01668347" at bounding box center [48, 76] width 16 height 4
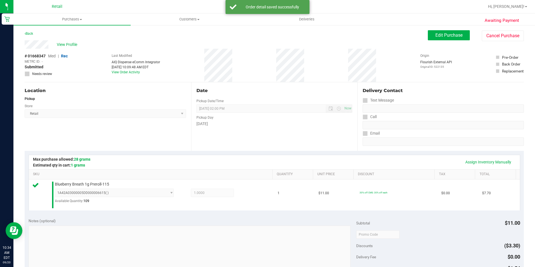
scroll to position [140, 0]
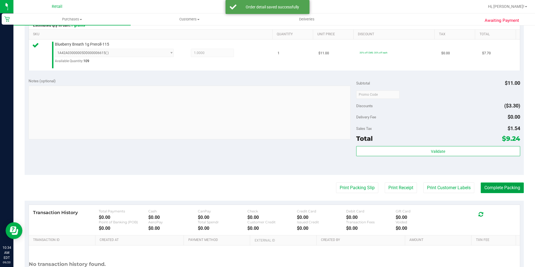
click at [500, 185] on button "Complete Packing" at bounding box center [502, 188] width 43 height 11
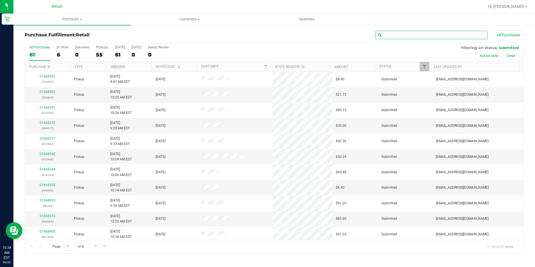
click at [405, 34] on input "text" at bounding box center [432, 35] width 112 height 8
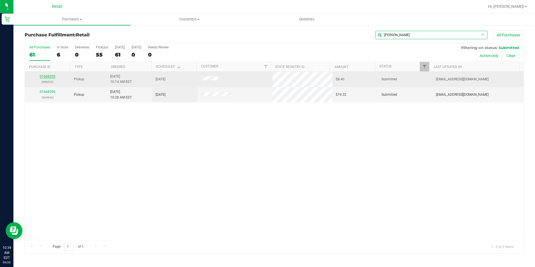
type input "[PERSON_NAME]"
click at [50, 77] on link "01668355" at bounding box center [48, 76] width 16 height 4
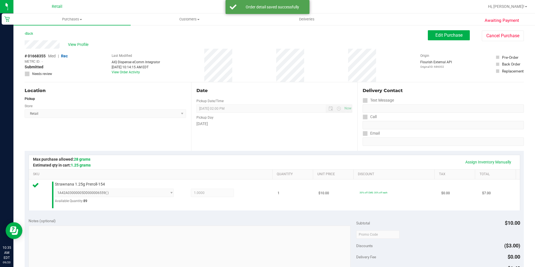
scroll to position [140, 0]
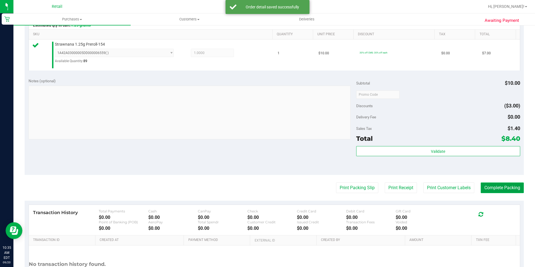
click at [483, 184] on button "Complete Packing" at bounding box center [502, 188] width 43 height 11
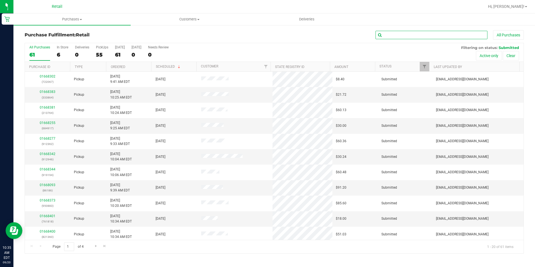
click at [393, 35] on input "text" at bounding box center [432, 35] width 112 height 8
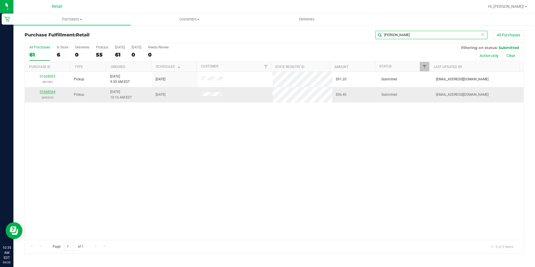
type input "[PERSON_NAME]"
click at [50, 91] on link "01668364" at bounding box center [48, 92] width 16 height 4
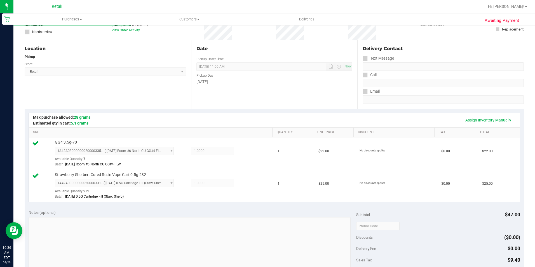
scroll to position [140, 0]
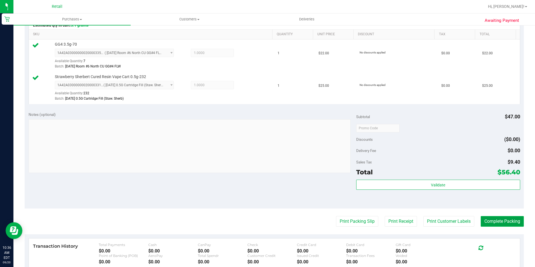
click at [497, 218] on button "Complete Packing" at bounding box center [502, 221] width 43 height 11
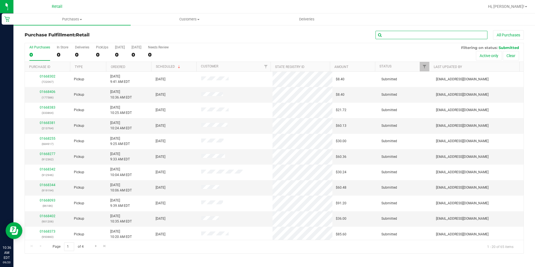
click at [389, 34] on input "text" at bounding box center [432, 35] width 112 height 8
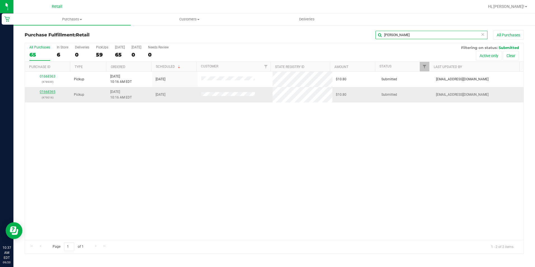
type input "[PERSON_NAME]"
click at [47, 90] on link "01668365" at bounding box center [48, 92] width 16 height 4
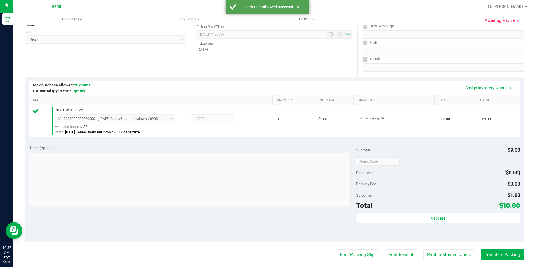
scroll to position [112, 0]
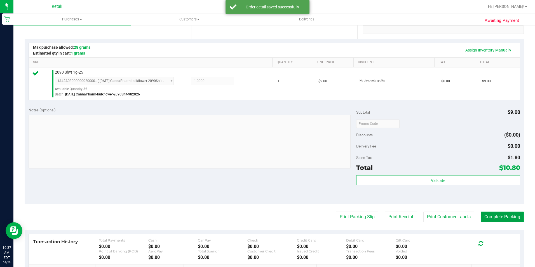
click at [490, 222] on button "Complete Packing" at bounding box center [502, 217] width 43 height 11
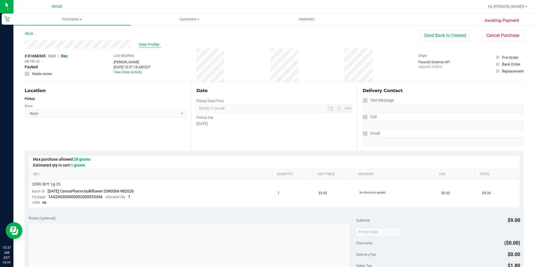
click at [148, 45] on span "View Profile" at bounding box center [150, 45] width 22 height 6
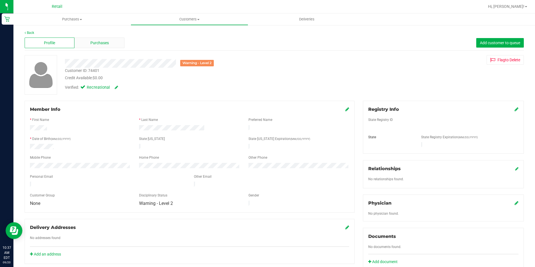
click at [107, 45] on span "Purchases" at bounding box center [99, 43] width 18 height 6
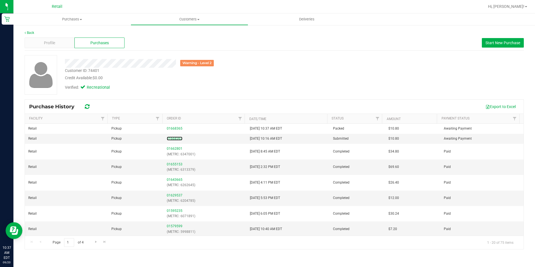
click at [173, 139] on link "01668363" at bounding box center [175, 139] width 16 height 4
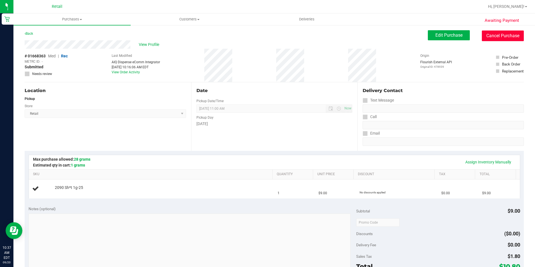
click at [505, 35] on button "Cancel Purchase" at bounding box center [503, 36] width 42 height 11
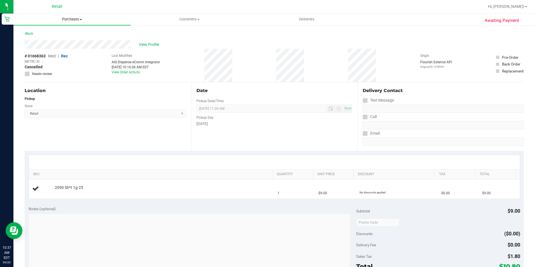
click at [74, 19] on span "Purchases" at bounding box center [71, 19] width 117 height 5
click at [54, 37] on li "Fulfillment" at bounding box center [71, 40] width 117 height 7
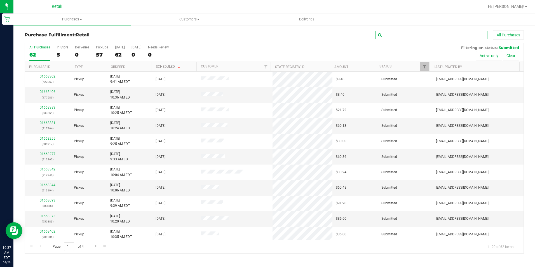
click at [409, 38] on input "text" at bounding box center [432, 35] width 112 height 8
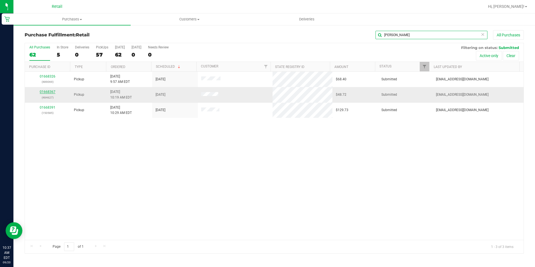
type input "[PERSON_NAME]"
click at [48, 92] on link "01668367" at bounding box center [48, 92] width 16 height 4
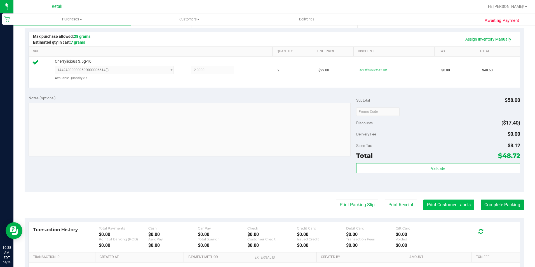
scroll to position [168, 0]
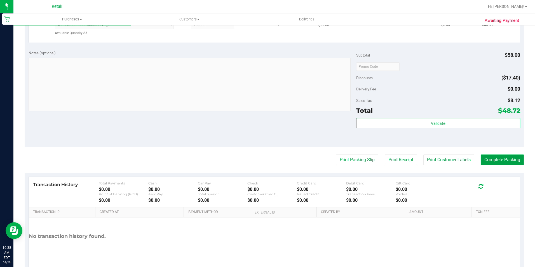
click at [485, 163] on button "Complete Packing" at bounding box center [502, 160] width 43 height 11
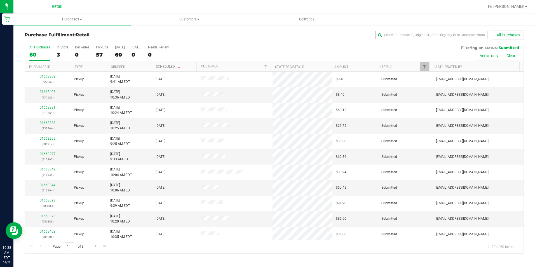
drag, startPoint x: 415, startPoint y: 30, endPoint x: 413, endPoint y: 32, distance: 3.0
click at [414, 32] on div "All Purchases" at bounding box center [357, 35] width 333 height 10
click at [413, 33] on input "text" at bounding box center [432, 35] width 112 height 8
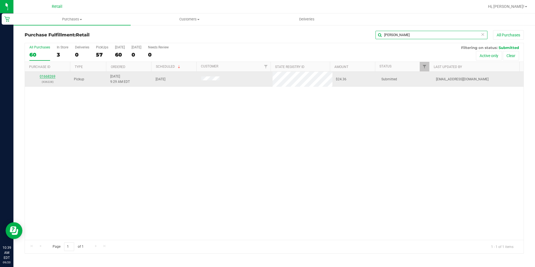
type input "[PERSON_NAME]"
click at [51, 76] on link "01668269" at bounding box center [48, 76] width 16 height 4
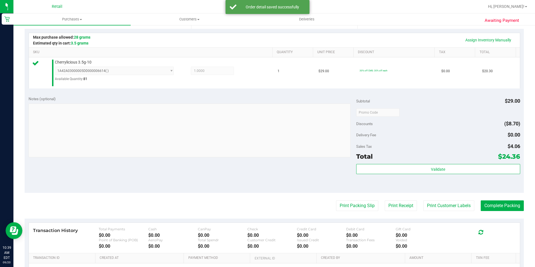
scroll to position [140, 0]
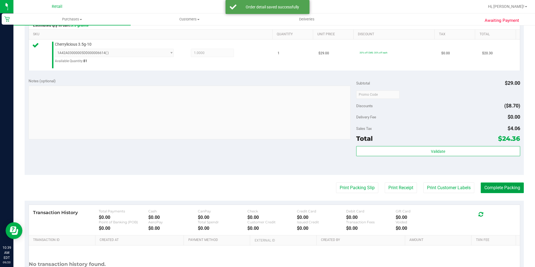
click at [489, 190] on button "Complete Packing" at bounding box center [502, 188] width 43 height 11
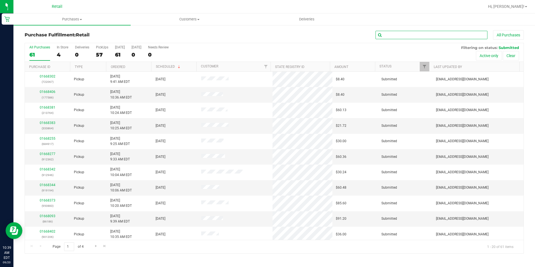
click at [387, 33] on input "text" at bounding box center [432, 35] width 112 height 8
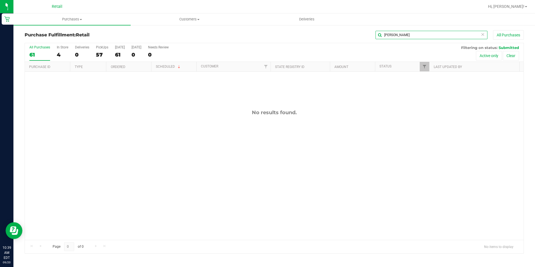
drag, startPoint x: 397, startPoint y: 34, endPoint x: 374, endPoint y: 35, distance: 23.0
click at [377, 35] on input "[PERSON_NAME]" at bounding box center [432, 35] width 112 height 8
drag, startPoint x: 395, startPoint y: 37, endPoint x: 376, endPoint y: 37, distance: 19.0
click at [376, 37] on input "mont" at bounding box center [432, 35] width 112 height 8
type input "[PERSON_NAME]"
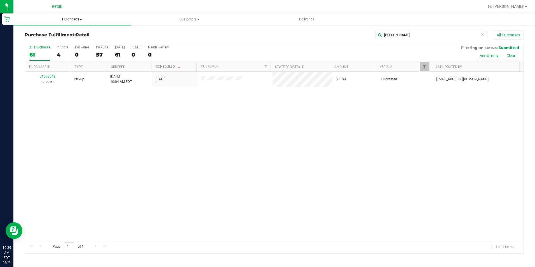
drag, startPoint x: 76, startPoint y: 22, endPoint x: 73, endPoint y: 22, distance: 3.7
click at [76, 22] on uib-tab-heading "Purchases Summary of purchases Fulfillment All purchases" at bounding box center [71, 19] width 117 height 12
click at [45, 33] on span "Summary of purchases" at bounding box center [41, 33] width 57 height 5
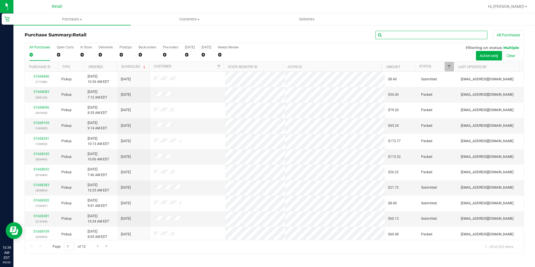
click at [396, 34] on input "text" at bounding box center [432, 35] width 112 height 8
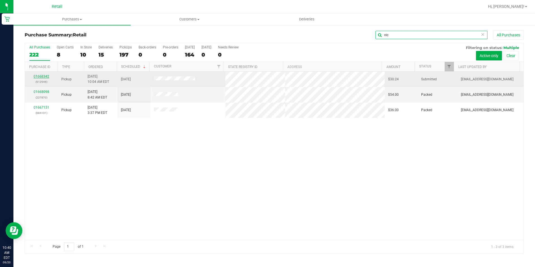
type input "vic"
click at [43, 77] on link "01668342" at bounding box center [42, 76] width 16 height 4
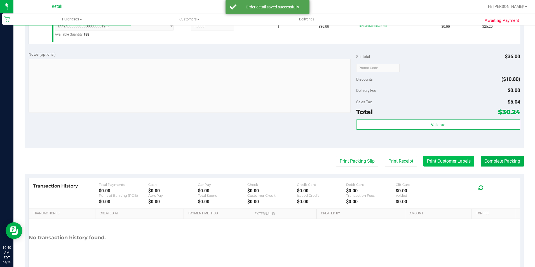
scroll to position [168, 0]
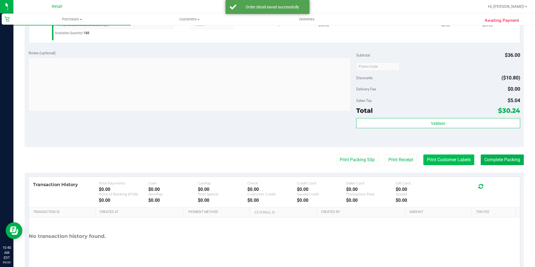
click at [469, 160] on button "Print Customer Labels" at bounding box center [449, 160] width 51 height 11
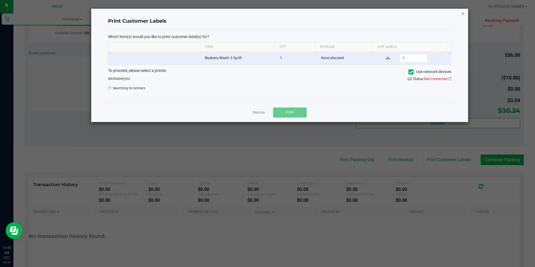
click at [463, 13] on icon "button" at bounding box center [463, 13] width 4 height 7
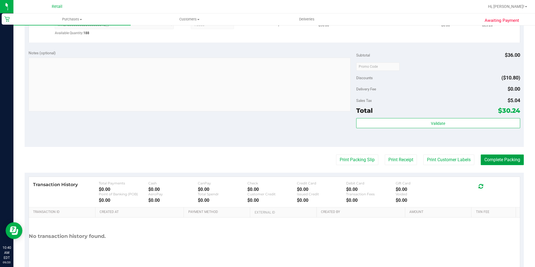
click at [496, 163] on button "Complete Packing" at bounding box center [502, 160] width 43 height 11
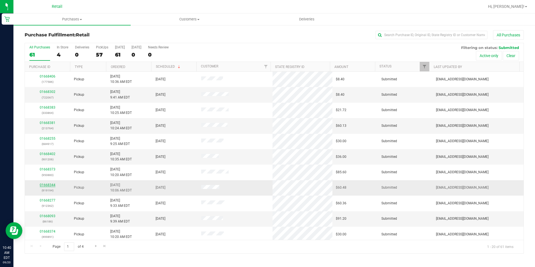
click at [52, 186] on link "01668344" at bounding box center [48, 185] width 16 height 4
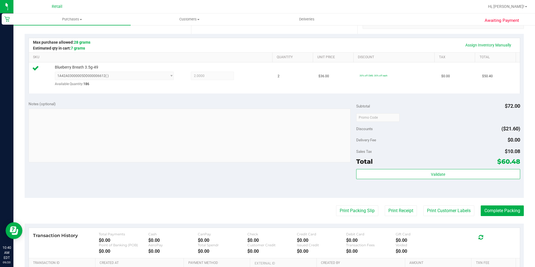
scroll to position [140, 0]
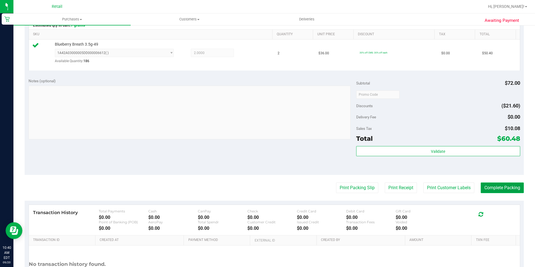
click at [488, 188] on button "Complete Packing" at bounding box center [502, 188] width 43 height 11
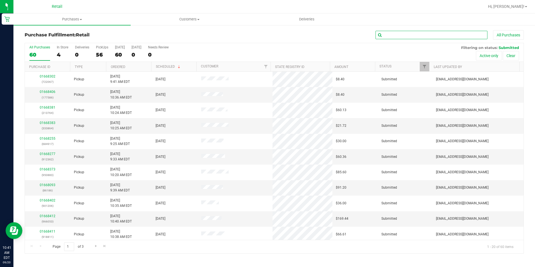
click at [408, 34] on input "text" at bounding box center [432, 35] width 112 height 8
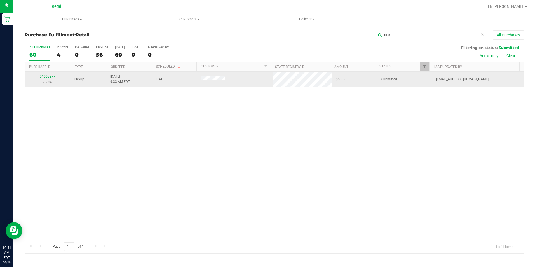
type input "tiffa"
click at [46, 73] on td "01668277 (912362)" at bounding box center [48, 79] width 46 height 15
click at [41, 76] on link "01668277" at bounding box center [48, 76] width 16 height 4
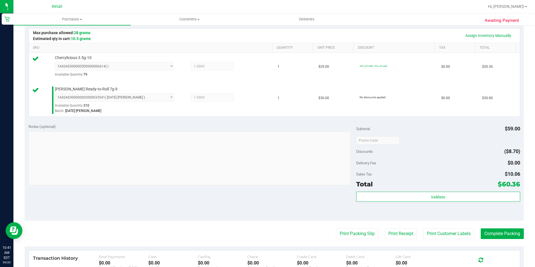
scroll to position [140, 0]
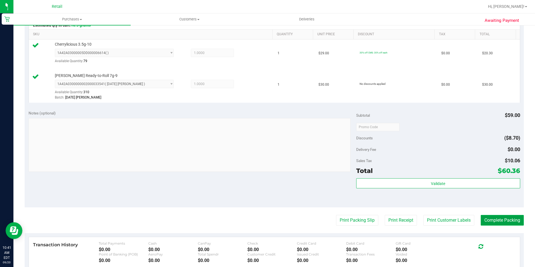
click at [498, 218] on button "Complete Packing" at bounding box center [502, 220] width 43 height 11
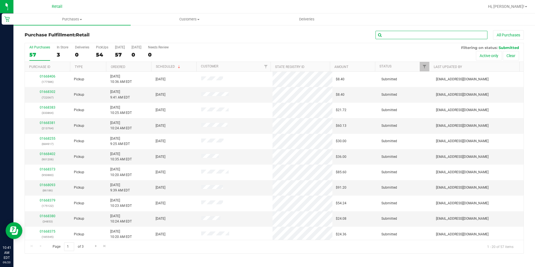
click at [388, 34] on input "text" at bounding box center [432, 35] width 112 height 8
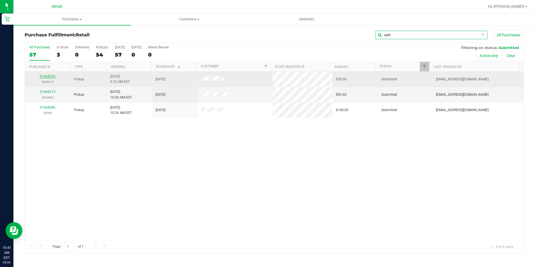
type input "sabr"
click at [46, 78] on link "01668255" at bounding box center [48, 76] width 16 height 4
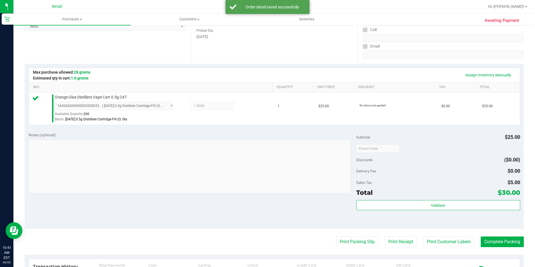
scroll to position [140, 0]
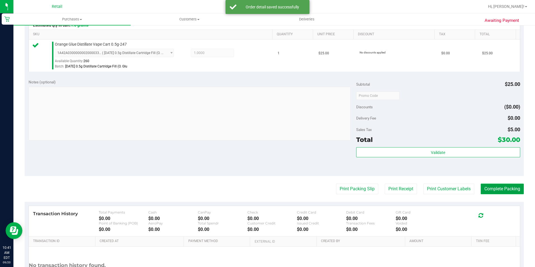
click at [488, 185] on button "Complete Packing" at bounding box center [502, 189] width 43 height 11
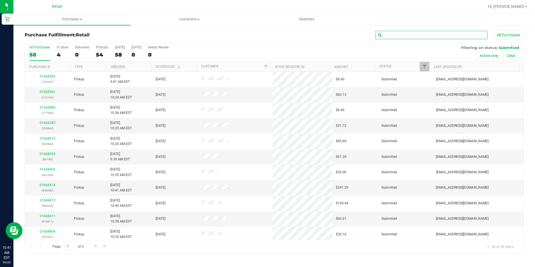
click at [389, 35] on input "text" at bounding box center [432, 35] width 112 height 8
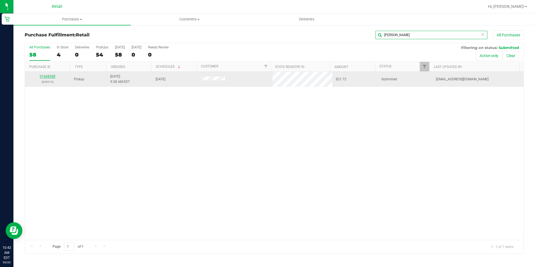
type input "[PERSON_NAME]"
click at [51, 77] on link "01668288" at bounding box center [48, 76] width 16 height 4
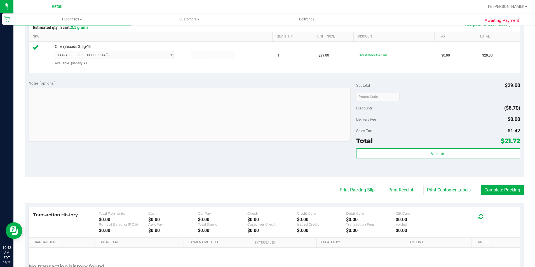
scroll to position [140, 0]
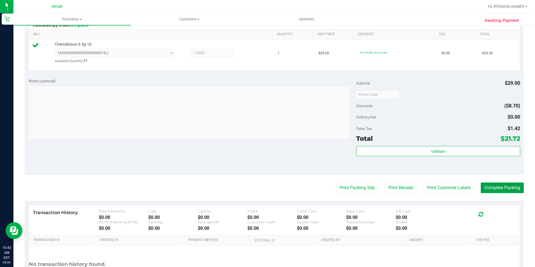
click at [481, 190] on button "Complete Packing" at bounding box center [502, 188] width 43 height 11
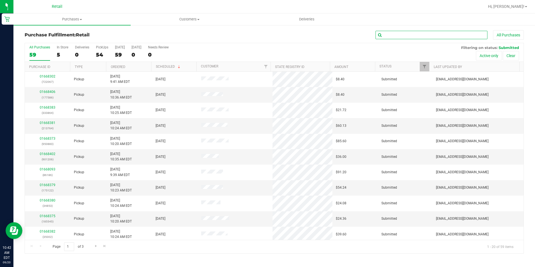
click at [408, 31] on input "text" at bounding box center [432, 35] width 112 height 8
type input "b"
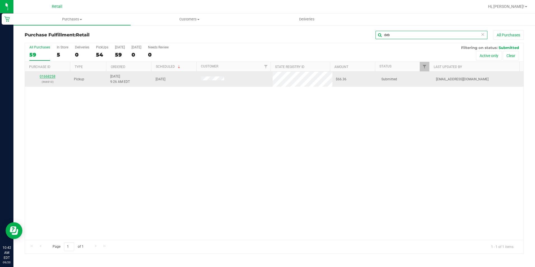
type input "deb"
click at [45, 75] on link "01668258" at bounding box center [48, 76] width 16 height 4
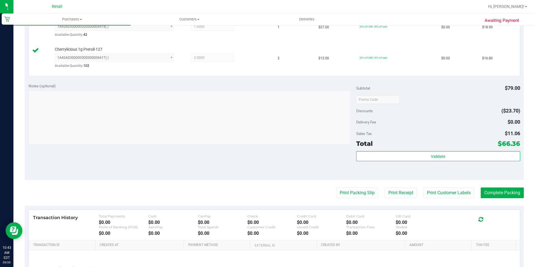
scroll to position [196, 0]
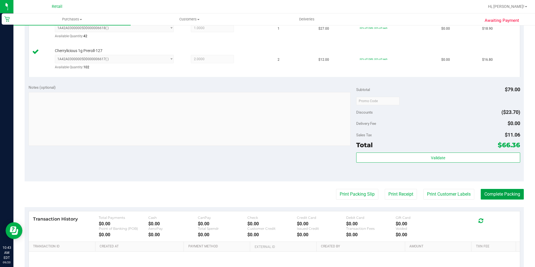
click at [487, 195] on button "Complete Packing" at bounding box center [502, 194] width 43 height 11
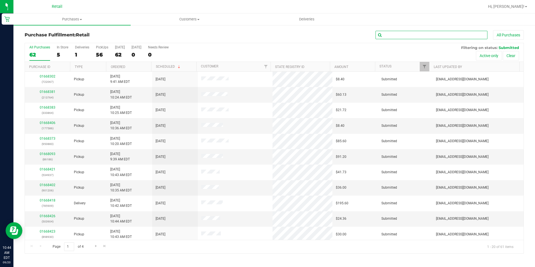
click at [407, 33] on input "text" at bounding box center [432, 35] width 112 height 8
click at [404, 39] on input "text" at bounding box center [432, 35] width 112 height 8
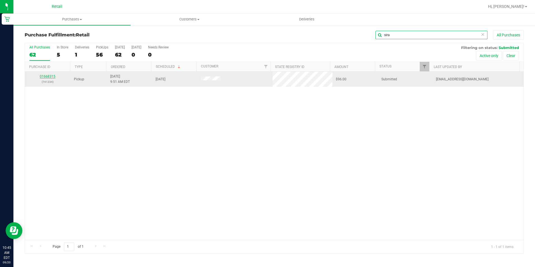
type input "sira"
click at [51, 75] on link "01668315" at bounding box center [48, 76] width 16 height 4
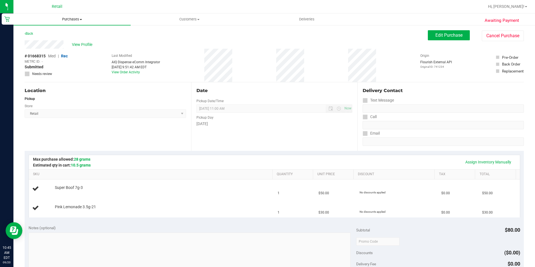
click at [78, 19] on span "Purchases" at bounding box center [71, 19] width 117 height 5
click at [66, 31] on li "Summary of purchases" at bounding box center [71, 34] width 117 height 7
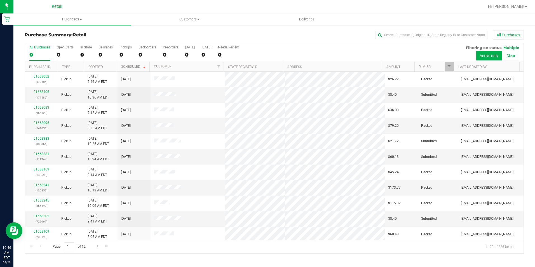
click at [405, 40] on div "Purchase Summary: Retail All Purchases" at bounding box center [274, 36] width 499 height 12
click at [75, 21] on span "Purchases" at bounding box center [71, 19] width 117 height 5
click at [58, 41] on li "Fulfillment" at bounding box center [71, 40] width 117 height 7
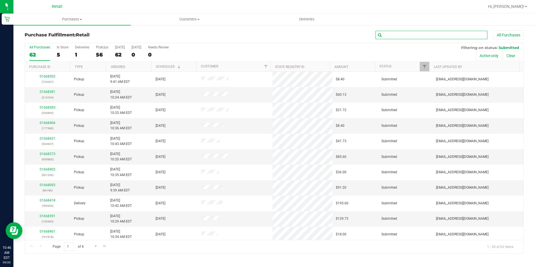
click at [422, 34] on input "text" at bounding box center [432, 35] width 112 height 8
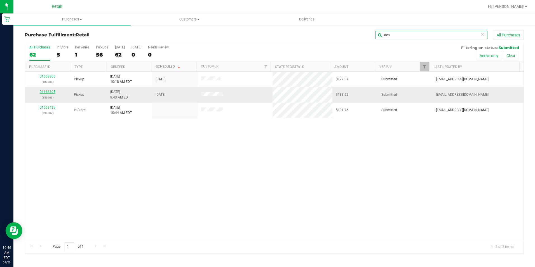
type input "den"
click at [49, 91] on link "01668305" at bounding box center [48, 92] width 16 height 4
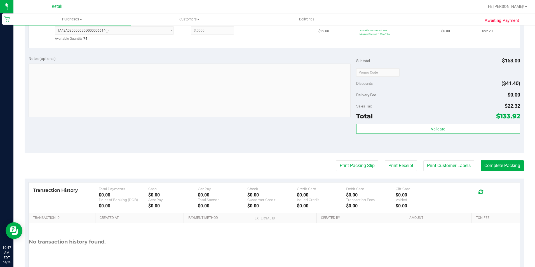
scroll to position [196, 0]
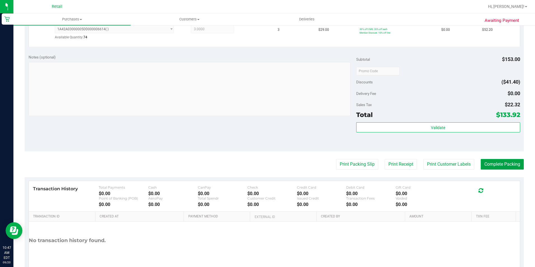
click at [482, 165] on button "Complete Packing" at bounding box center [502, 164] width 43 height 11
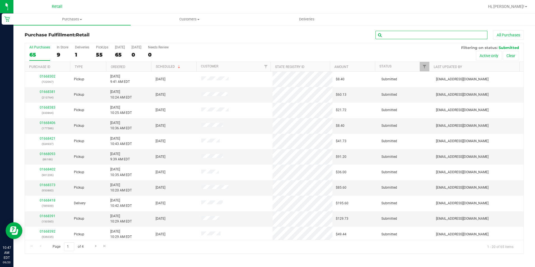
click at [393, 36] on input "text" at bounding box center [432, 35] width 112 height 8
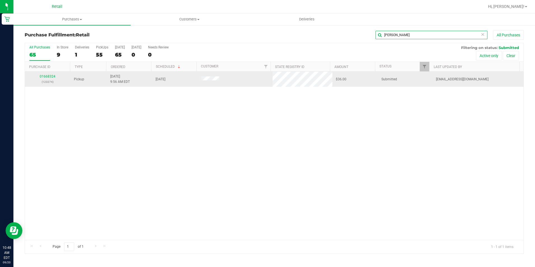
type input "[PERSON_NAME]"
click at [39, 76] on div "01668324 (123274)" at bounding box center [47, 79] width 39 height 11
click at [46, 79] on div "01668324 (123274)" at bounding box center [47, 79] width 39 height 11
click at [47, 77] on link "01668324" at bounding box center [48, 76] width 16 height 4
click at [47, 77] on div "Purchases Summary of purchases Fulfillment All purchases Customers All customer…" at bounding box center [274, 140] width 522 height 254
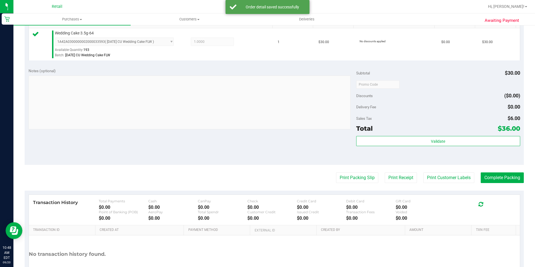
scroll to position [191, 0]
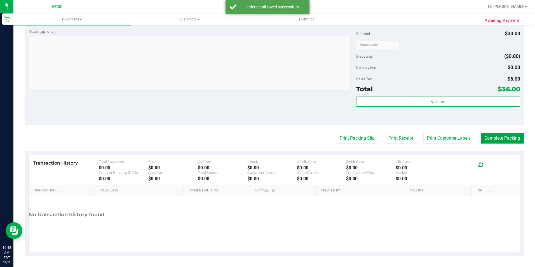
click at [503, 134] on button "Complete Packing" at bounding box center [502, 138] width 43 height 11
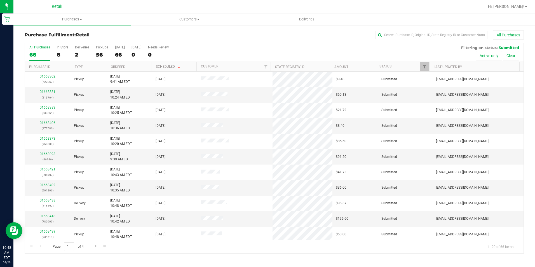
drag, startPoint x: 433, startPoint y: 26, endPoint x: 431, endPoint y: 31, distance: 4.5
click at [431, 28] on div "Purchase Fulfillment: Retail All Purchases All Purchases 66 In Store 8 Deliveri…" at bounding box center [274, 142] width 522 height 235
click at [431, 35] on input "text" at bounding box center [432, 35] width 112 height 8
type input "[PERSON_NAME]"
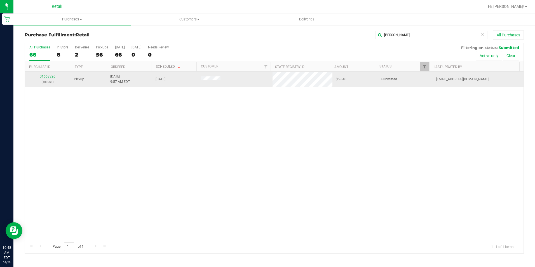
click at [50, 77] on link "01668326" at bounding box center [48, 76] width 16 height 4
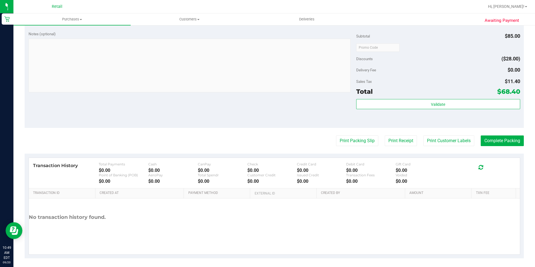
scroll to position [252, 0]
click at [496, 141] on button "Complete Packing" at bounding box center [502, 140] width 43 height 11
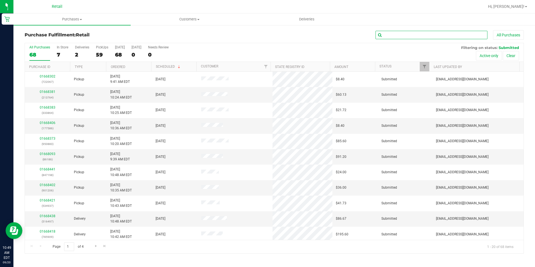
click at [433, 34] on input "text" at bounding box center [432, 35] width 112 height 8
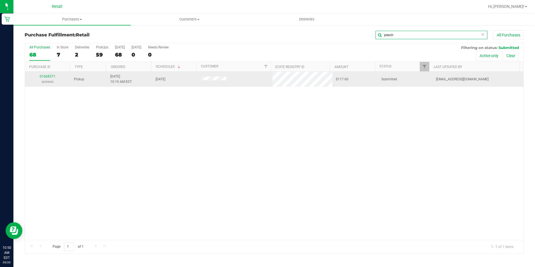
type input "peach"
click at [57, 76] on div "01668371 (629909)" at bounding box center [47, 79] width 39 height 11
click at [44, 75] on link "01668371" at bounding box center [48, 76] width 16 height 4
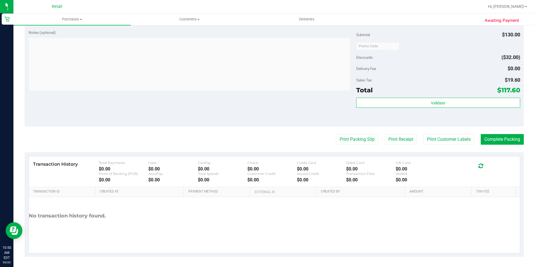
scroll to position [254, 0]
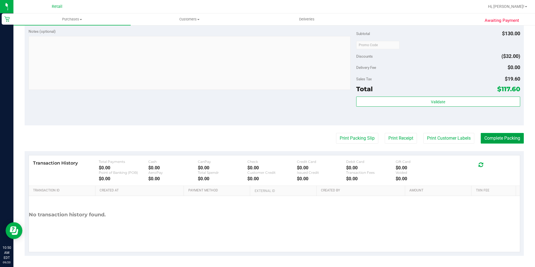
click at [493, 134] on button "Complete Packing" at bounding box center [502, 138] width 43 height 11
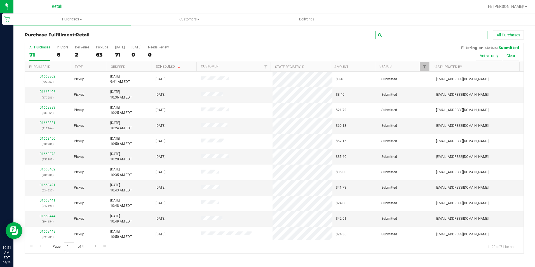
click at [399, 34] on input "text" at bounding box center [432, 35] width 112 height 8
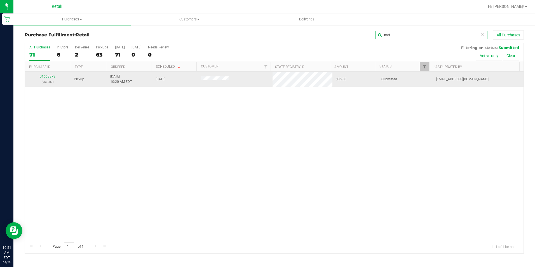
type input "mcf"
click at [43, 77] on link "01668373" at bounding box center [48, 76] width 16 height 4
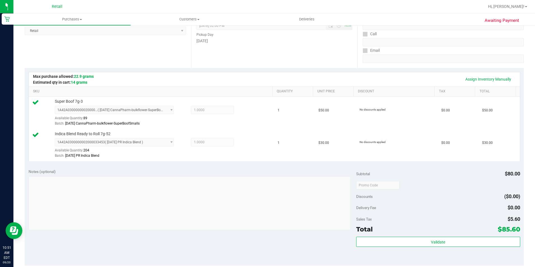
scroll to position [168, 0]
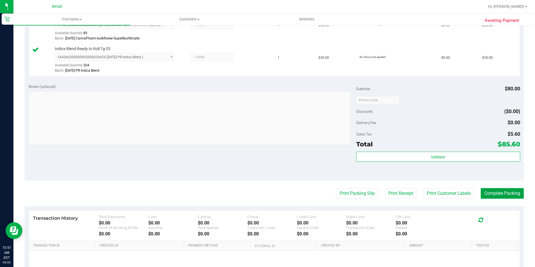
click at [511, 193] on button "Complete Packing" at bounding box center [502, 193] width 43 height 11
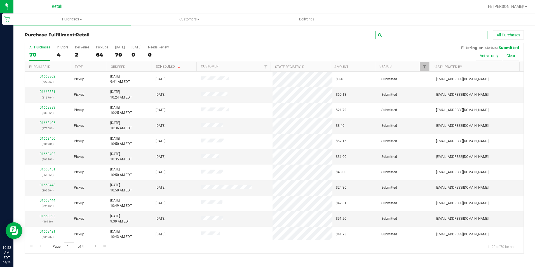
click at [405, 37] on input "text" at bounding box center [432, 35] width 112 height 8
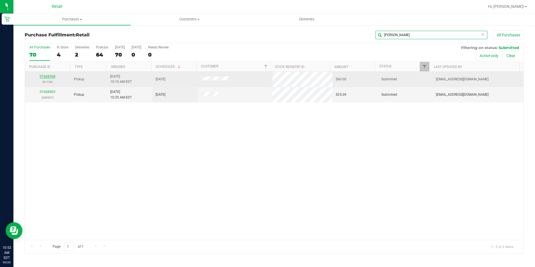
type input "[PERSON_NAME]"
click at [45, 75] on link "01668368" at bounding box center [48, 76] width 16 height 4
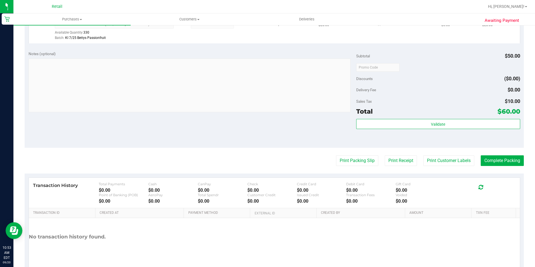
scroll to position [223, 0]
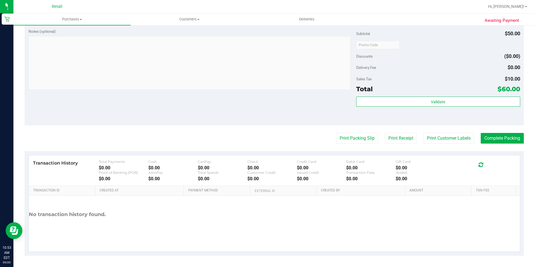
click at [493, 130] on purchase-details "Back Edit Purchase Cancel Purchase View Profile # 01668368 Med | Rec METRC ID: …" at bounding box center [274, 31] width 499 height 449
click at [493, 136] on button "Complete Packing" at bounding box center [502, 138] width 43 height 11
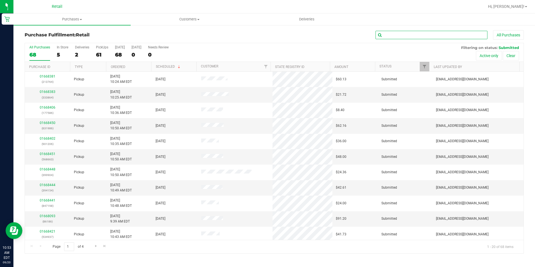
click at [427, 32] on input "text" at bounding box center [432, 35] width 112 height 8
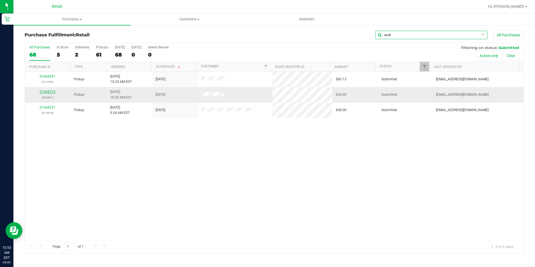
type input "andr"
click at [51, 91] on link "01668374" at bounding box center [48, 92] width 16 height 4
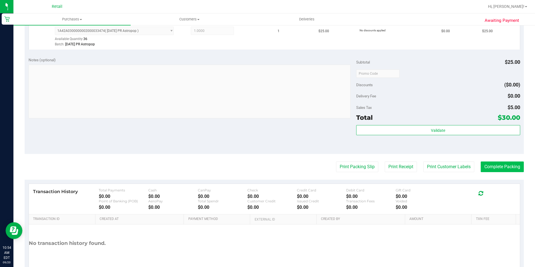
scroll to position [191, 0]
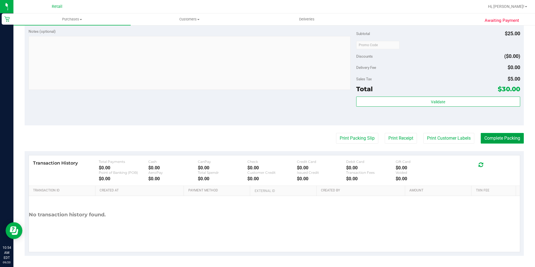
click at [499, 138] on button "Complete Packing" at bounding box center [502, 138] width 43 height 11
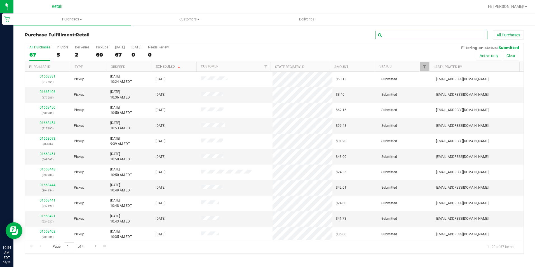
click at [396, 35] on input "text" at bounding box center [432, 35] width 112 height 8
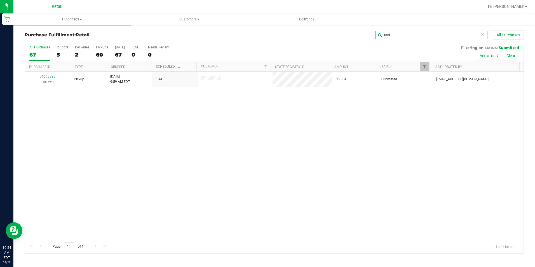
type input "rani"
click at [46, 71] on th "Purchase ID" at bounding box center [47, 67] width 45 height 10
click at [46, 76] on link "01668328" at bounding box center [48, 76] width 16 height 4
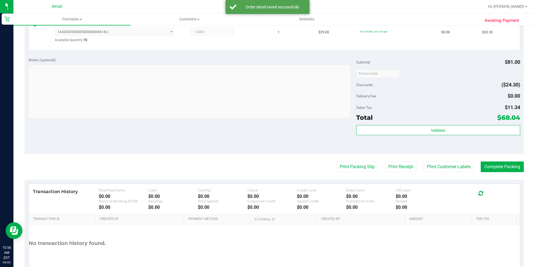
scroll to position [253, 0]
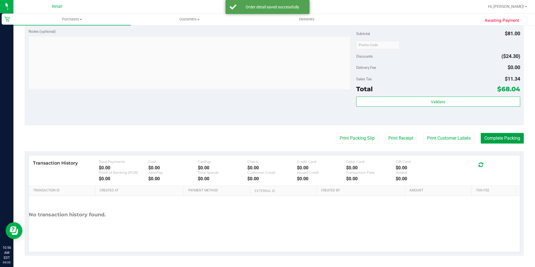
click at [498, 138] on button "Complete Packing" at bounding box center [502, 138] width 43 height 11
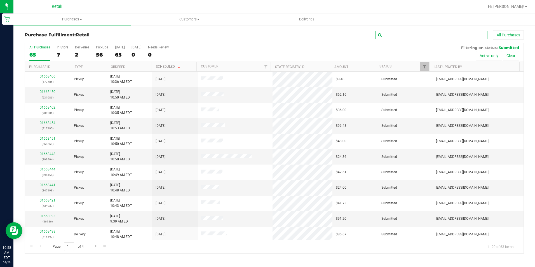
click at [389, 35] on input "text" at bounding box center [432, 35] width 112 height 8
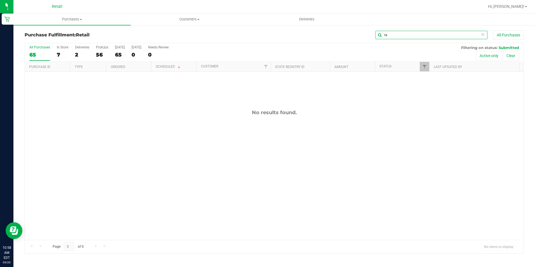
type input "r"
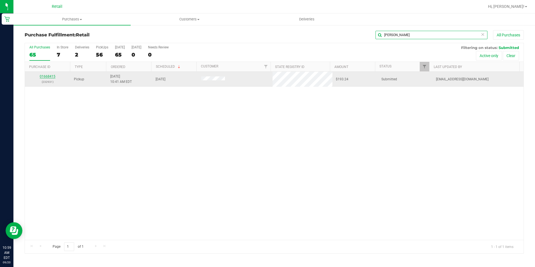
type input "[PERSON_NAME]"
click at [45, 77] on link "01668415" at bounding box center [48, 76] width 16 height 4
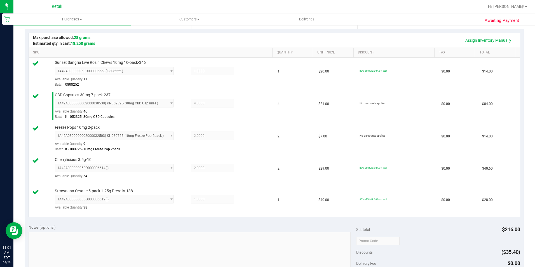
scroll to position [318, 0]
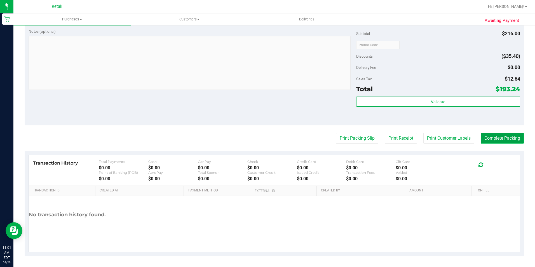
click at [505, 137] on button "Complete Packing" at bounding box center [502, 138] width 43 height 11
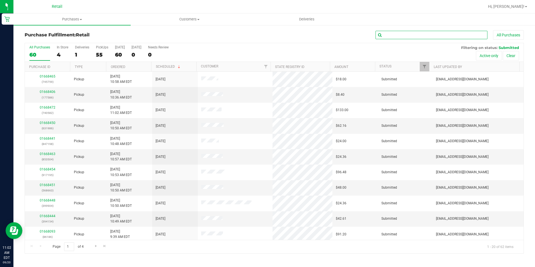
click at [422, 32] on input "text" at bounding box center [432, 35] width 112 height 8
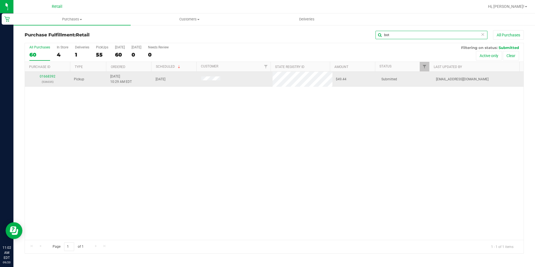
type input "bot"
click at [50, 79] on div "01668392 (536035)" at bounding box center [47, 79] width 39 height 11
click at [50, 78] on div "01668392 (536035)" at bounding box center [47, 79] width 39 height 11
click at [50, 76] on link "01668392" at bounding box center [48, 76] width 16 height 4
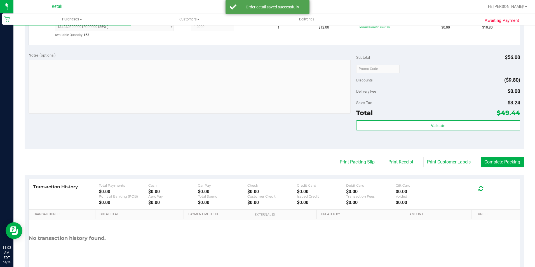
scroll to position [252, 0]
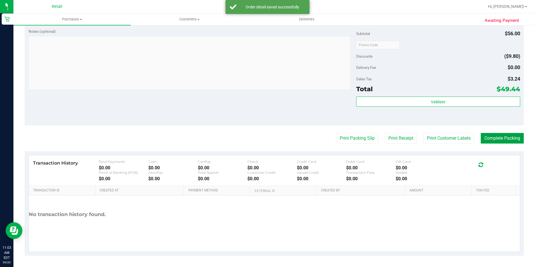
click at [512, 140] on button "Complete Packing" at bounding box center [502, 138] width 43 height 11
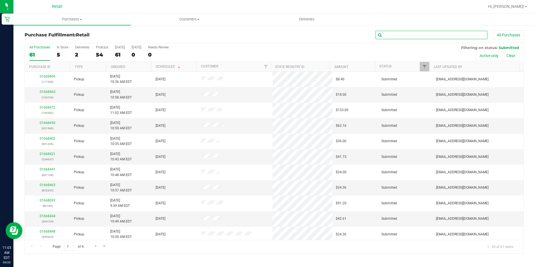
click at [470, 37] on input "text" at bounding box center [432, 35] width 112 height 8
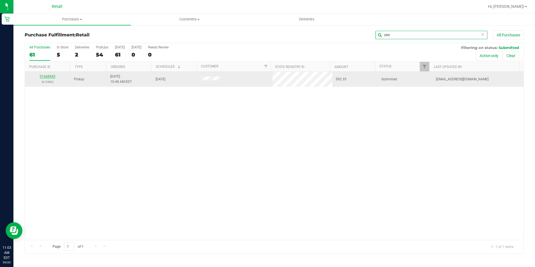
type input "cint"
click at [45, 75] on link "01668442" at bounding box center [48, 76] width 16 height 4
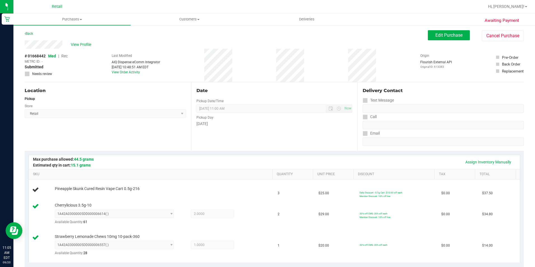
click at [227, 153] on div "Assign Inventory Manually SKU Quantity Unit Price Discount Tax Total Pineapple …" at bounding box center [274, 209] width 499 height 116
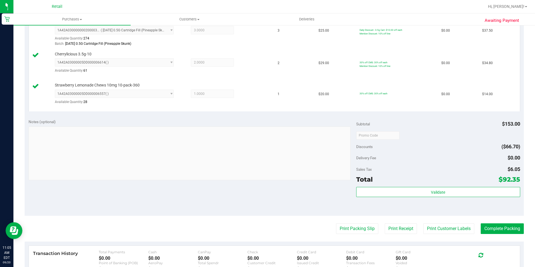
scroll to position [196, 0]
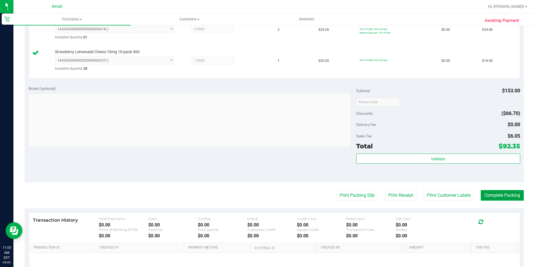
click at [486, 194] on button "Complete Packing" at bounding box center [502, 195] width 43 height 11
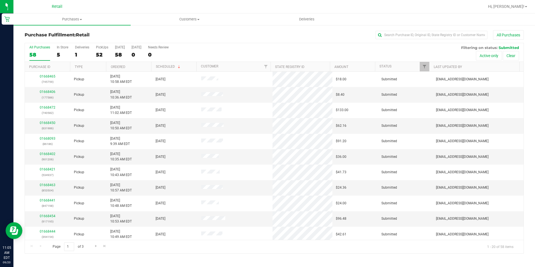
click at [417, 39] on div "All Purchases" at bounding box center [357, 35] width 333 height 10
click at [416, 31] on input "text" at bounding box center [432, 35] width 112 height 8
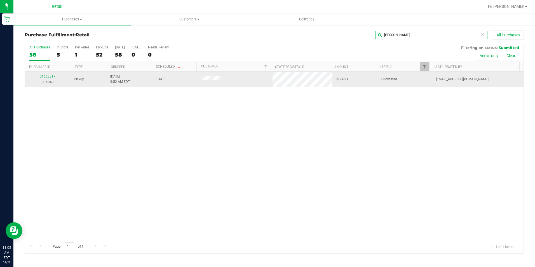
type input "[PERSON_NAME]"
click at [48, 76] on link "01668317" at bounding box center [48, 76] width 16 height 4
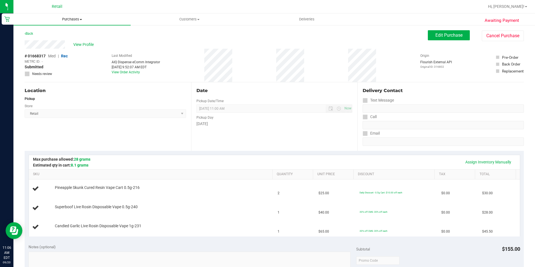
click at [77, 21] on span "Purchases" at bounding box center [71, 19] width 117 height 5
click at [74, 40] on li "Fulfillment" at bounding box center [71, 40] width 117 height 7
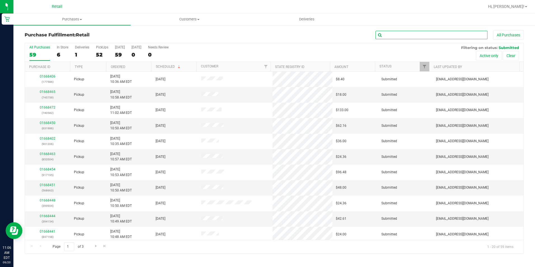
click at [403, 32] on input "text" at bounding box center [432, 35] width 112 height 8
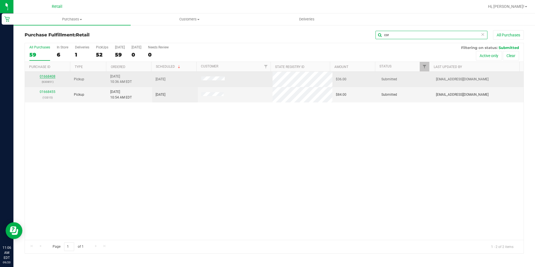
type input "cor"
click at [47, 74] on div "01668408 (630851)" at bounding box center [47, 79] width 39 height 11
click at [50, 78] on link "01668408" at bounding box center [48, 76] width 16 height 4
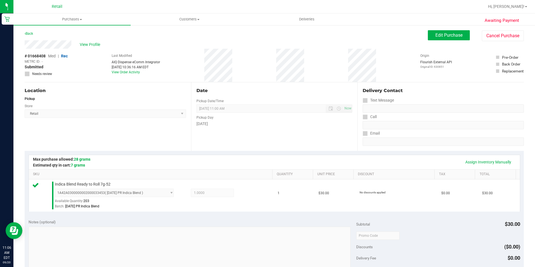
scroll to position [191, 0]
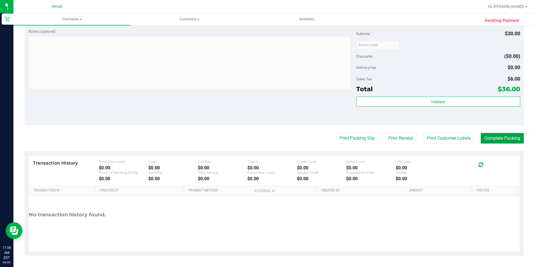
click at [503, 137] on button "Complete Packing" at bounding box center [502, 138] width 43 height 11
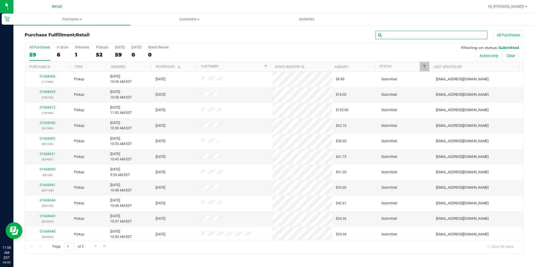
click at [395, 39] on input "text" at bounding box center [432, 35] width 112 height 8
type input "[PERSON_NAME]"
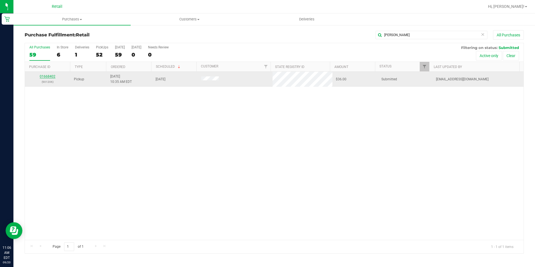
click at [45, 78] on link "01668402" at bounding box center [48, 76] width 16 height 4
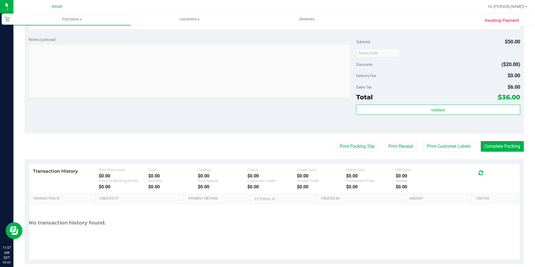
scroll to position [191, 0]
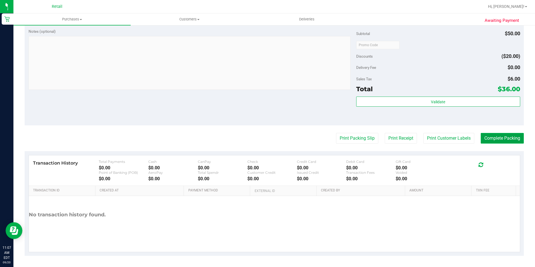
click at [510, 137] on button "Complete Packing" at bounding box center [502, 138] width 43 height 11
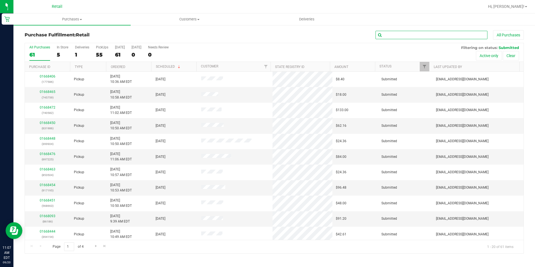
click at [428, 37] on input "text" at bounding box center [432, 35] width 112 height 8
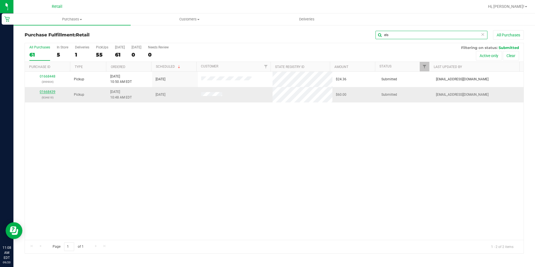
type input "els"
click at [51, 91] on link "01668439" at bounding box center [48, 92] width 16 height 4
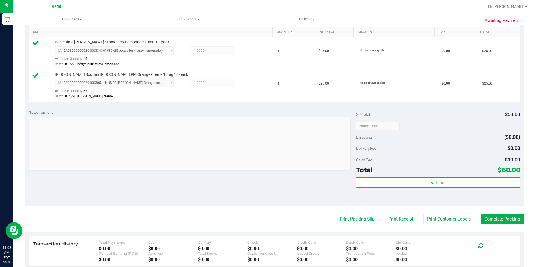
scroll to position [140, 0]
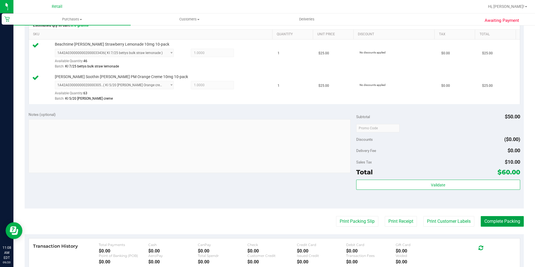
click at [494, 221] on button "Complete Packing" at bounding box center [502, 221] width 43 height 11
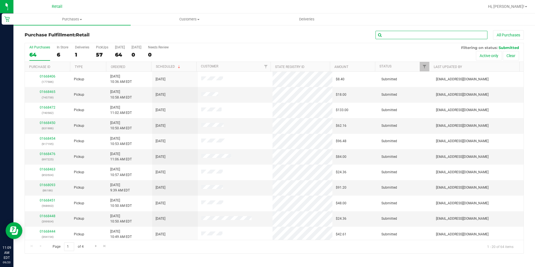
click at [403, 35] on input "text" at bounding box center [432, 35] width 112 height 8
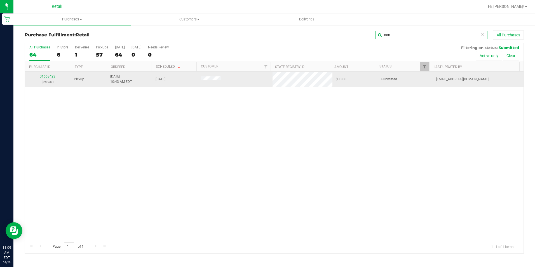
type input "nort"
click at [53, 78] on link "01668423" at bounding box center [48, 76] width 16 height 4
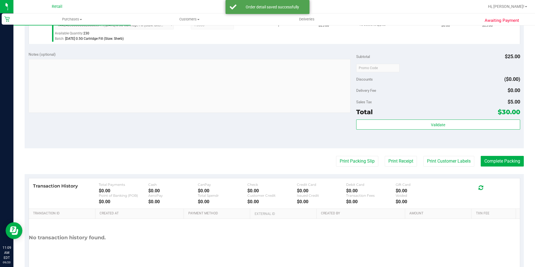
scroll to position [191, 0]
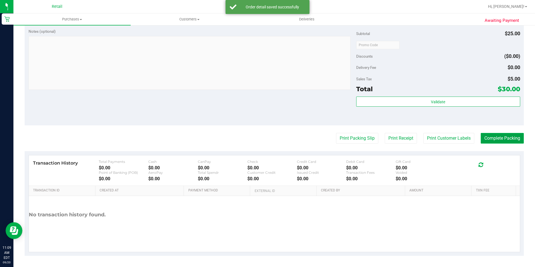
click at [489, 137] on button "Complete Packing" at bounding box center [502, 138] width 43 height 11
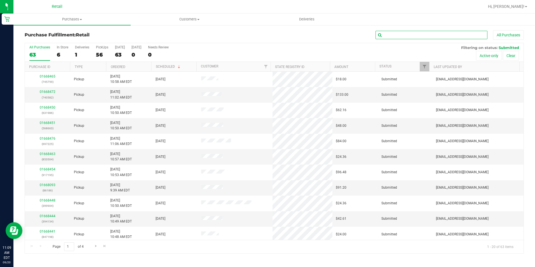
click at [414, 36] on input "text" at bounding box center [432, 35] width 112 height 8
type input "[PERSON_NAME]"
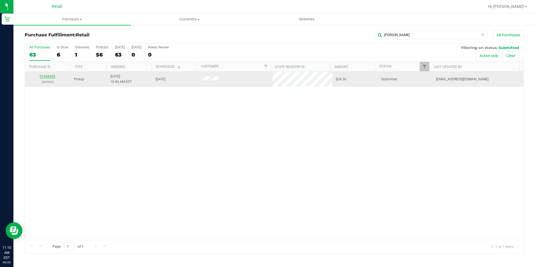
click at [50, 74] on link "01668426" at bounding box center [48, 76] width 16 height 4
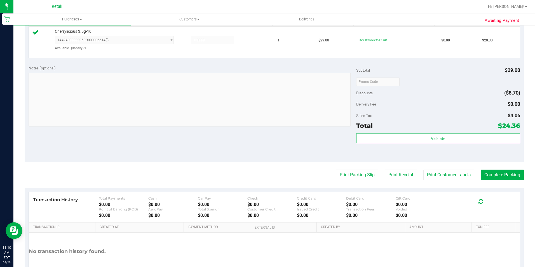
scroll to position [190, 0]
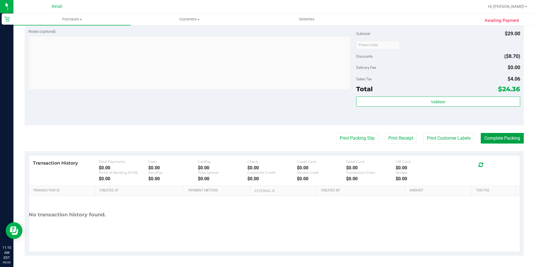
click at [497, 135] on button "Complete Packing" at bounding box center [502, 138] width 43 height 11
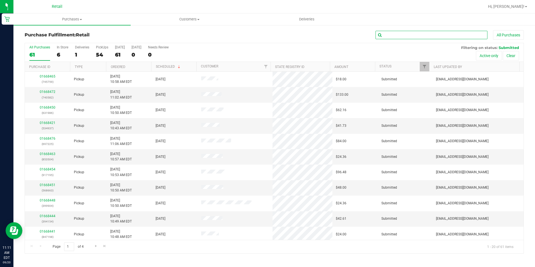
click at [444, 34] on input "text" at bounding box center [432, 35] width 112 height 8
type input "[PERSON_NAME]"
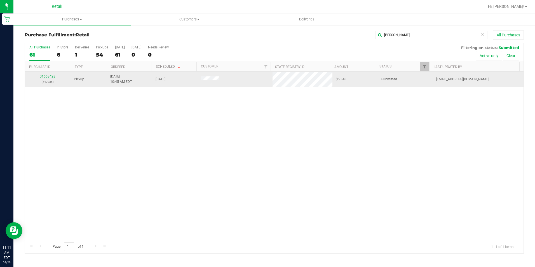
click at [50, 77] on link "01668428" at bounding box center [48, 76] width 16 height 4
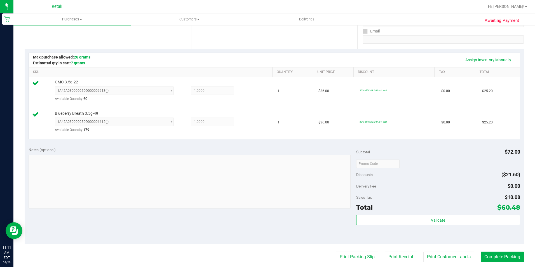
scroll to position [196, 0]
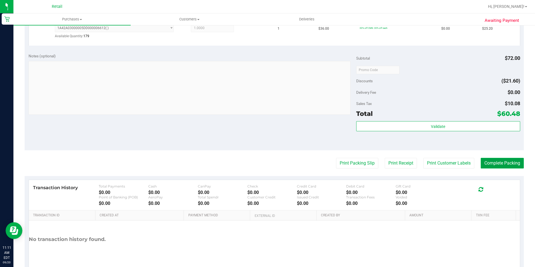
click at [505, 163] on button "Complete Packing" at bounding box center [502, 163] width 43 height 11
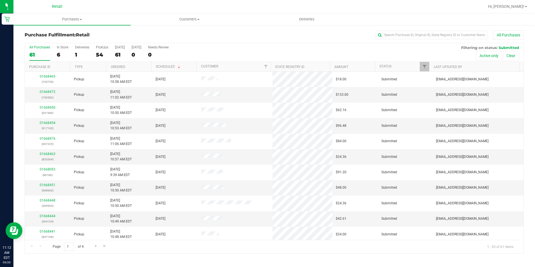
click at [384, 29] on div "Purchase Fulfillment: Retail All Purchases All Purchases 61 In Store 6 Deliveri…" at bounding box center [274, 142] width 522 height 235
click at [389, 34] on input "text" at bounding box center [432, 35] width 112 height 8
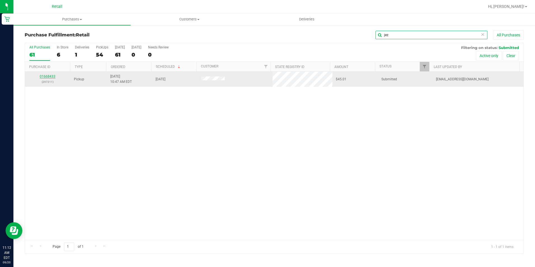
type input "jez"
click at [45, 75] on link "01668433" at bounding box center [48, 76] width 16 height 4
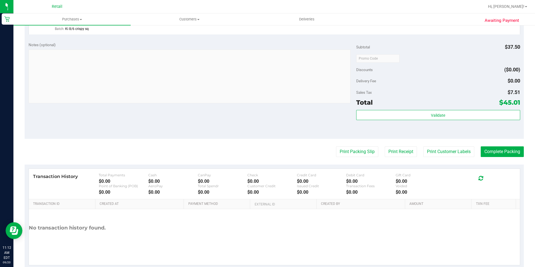
scroll to position [223, 0]
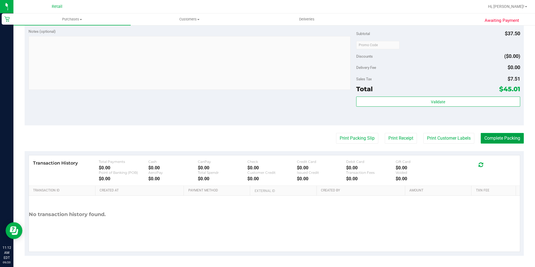
click at [481, 141] on button "Complete Packing" at bounding box center [502, 138] width 43 height 11
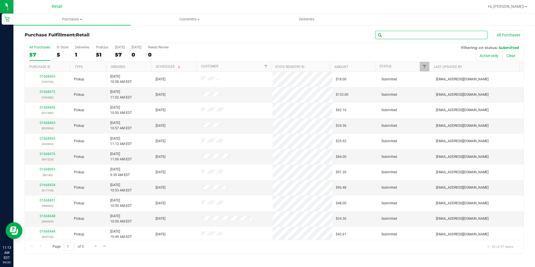
click at [436, 39] on input "text" at bounding box center [432, 35] width 112 height 8
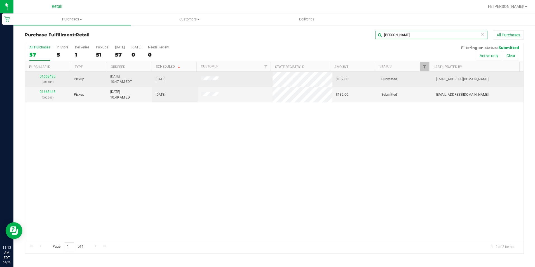
type input "[PERSON_NAME]"
click at [52, 75] on link "01668435" at bounding box center [48, 76] width 16 height 4
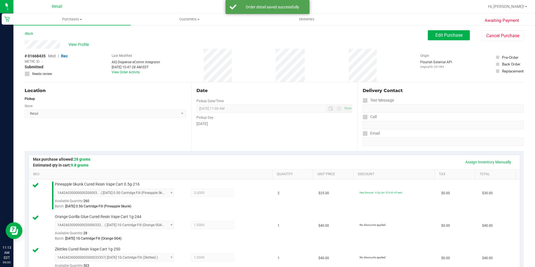
scroll to position [256, 0]
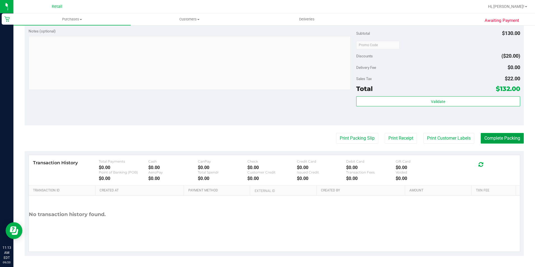
click at [493, 133] on button "Complete Packing" at bounding box center [502, 138] width 43 height 11
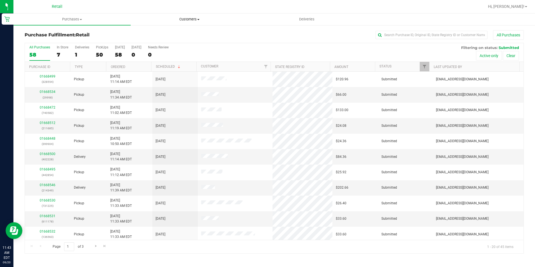
click at [208, 17] on span "Customers" at bounding box center [189, 19] width 117 height 5
click at [162, 35] on span "All customers" at bounding box center [151, 33] width 40 height 5
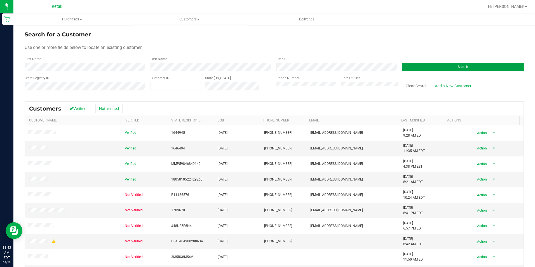
click at [441, 68] on button "Search" at bounding box center [463, 67] width 122 height 8
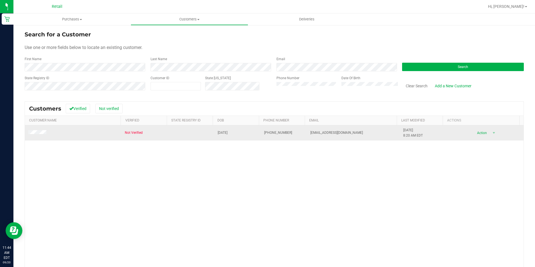
click at [40, 130] on span at bounding box center [38, 133] width 20 height 6
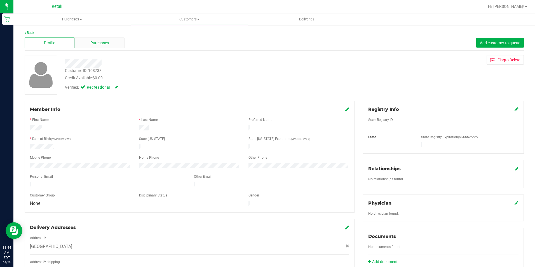
click at [115, 47] on div "Purchases" at bounding box center [99, 43] width 50 height 11
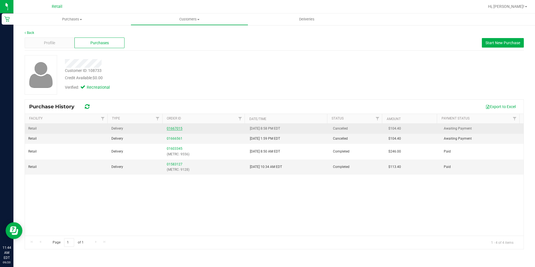
click at [172, 128] on link "01667015" at bounding box center [175, 129] width 16 height 4
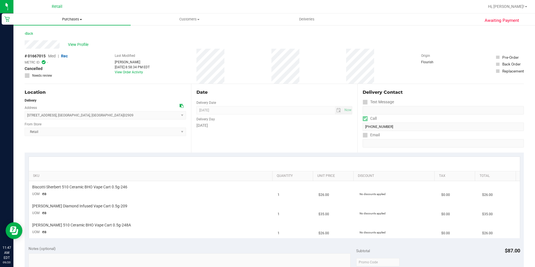
click at [80, 20] on span "Purchases" at bounding box center [71, 19] width 117 height 5
click at [66, 33] on span "Summary of purchases" at bounding box center [41, 33] width 57 height 5
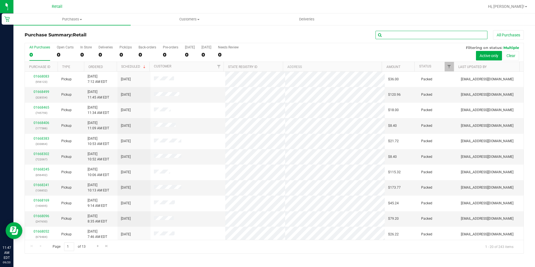
click at [401, 34] on input "text" at bounding box center [432, 35] width 112 height 8
type input "le"
click at [85, 22] on span "Purchases" at bounding box center [71, 19] width 117 height 5
click at [71, 32] on li "Summary of purchases" at bounding box center [71, 34] width 117 height 7
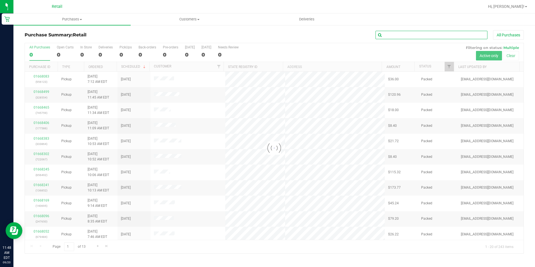
click at [427, 36] on input "text" at bounding box center [432, 35] width 112 height 8
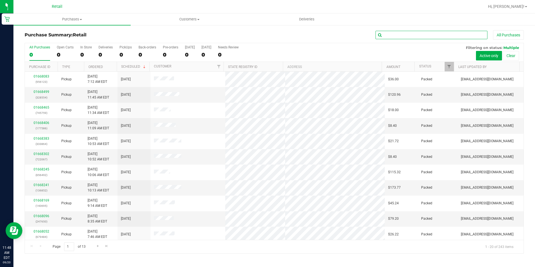
click at [427, 36] on input "text" at bounding box center [432, 35] width 112 height 8
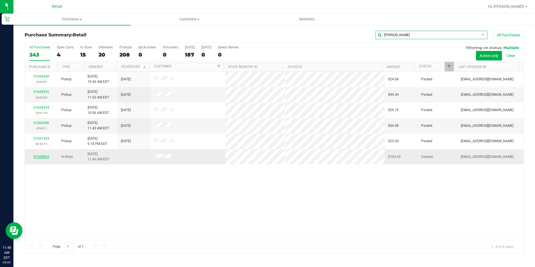
type input "[PERSON_NAME]"
click at [48, 155] on link "01668563" at bounding box center [42, 157] width 16 height 4
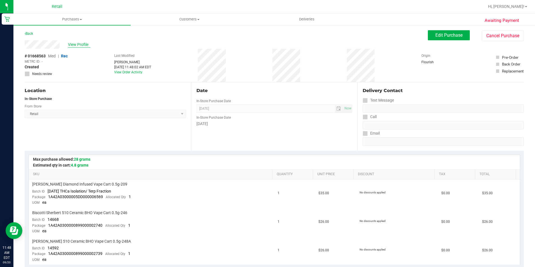
click at [81, 45] on span "View Profile" at bounding box center [79, 45] width 22 height 6
click at [298, 19] on span "Deliveries" at bounding box center [307, 19] width 31 height 5
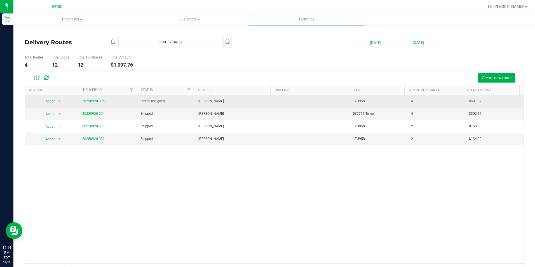
click at [94, 100] on link "20250920-005" at bounding box center [93, 101] width 22 height 4
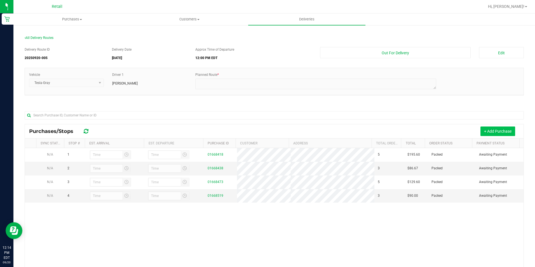
click at [485, 131] on button "+ Add Purchase" at bounding box center [498, 132] width 35 height 10
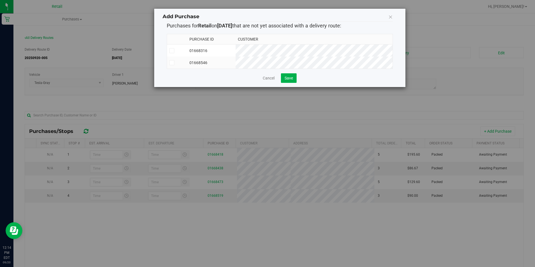
click at [172, 66] on td at bounding box center [177, 63] width 20 height 12
click at [295, 80] on button "Save" at bounding box center [289, 78] width 16 height 10
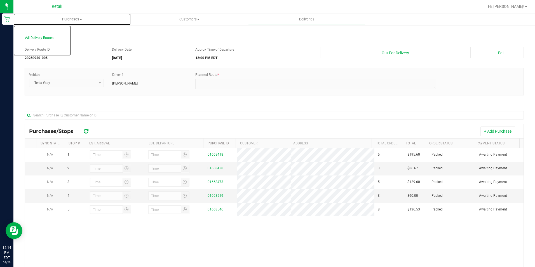
click at [75, 20] on span "Purchases" at bounding box center [71, 19] width 117 height 5
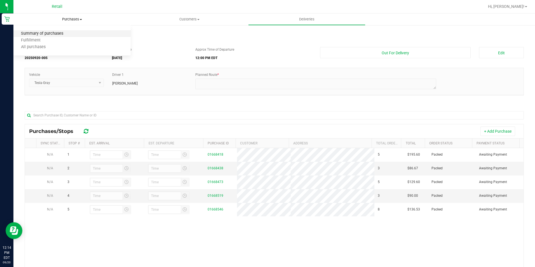
click at [38, 35] on span "Summary of purchases" at bounding box center [41, 33] width 57 height 5
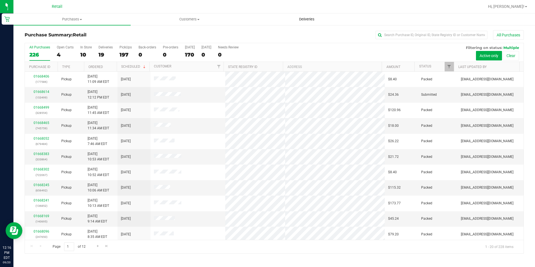
click at [312, 21] on span "Deliveries" at bounding box center [307, 19] width 31 height 5
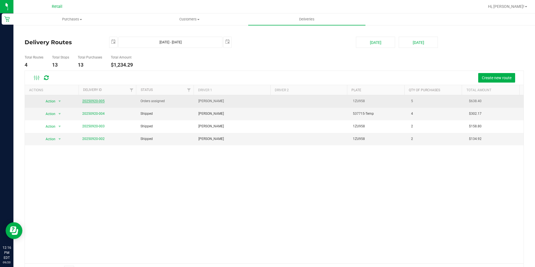
click at [100, 102] on link "20250920-005" at bounding box center [93, 101] width 22 height 4
